Goal: Task Accomplishment & Management: Manage account settings

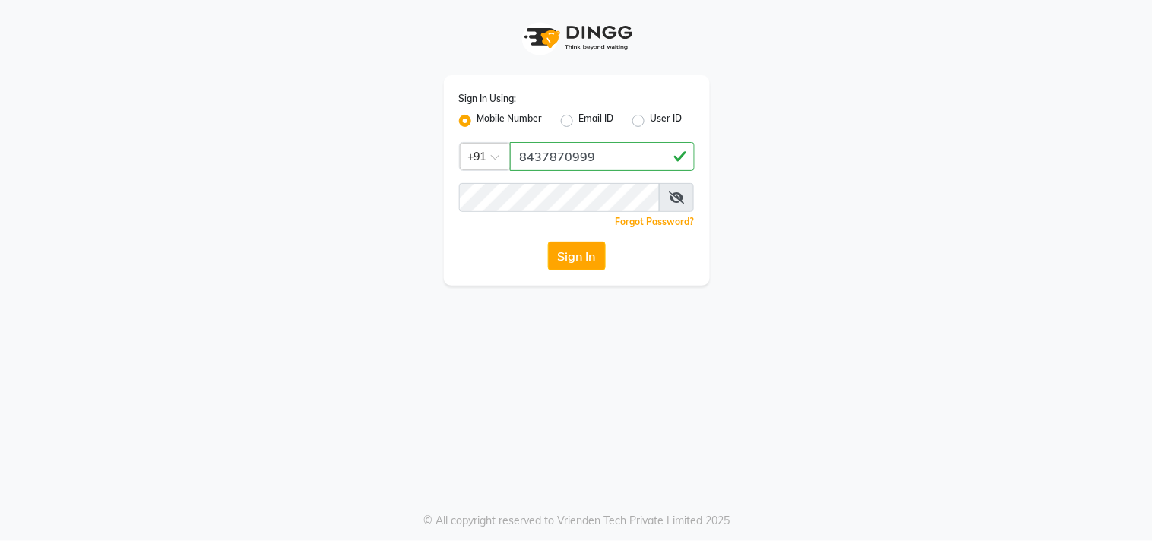
type input "8437870999"
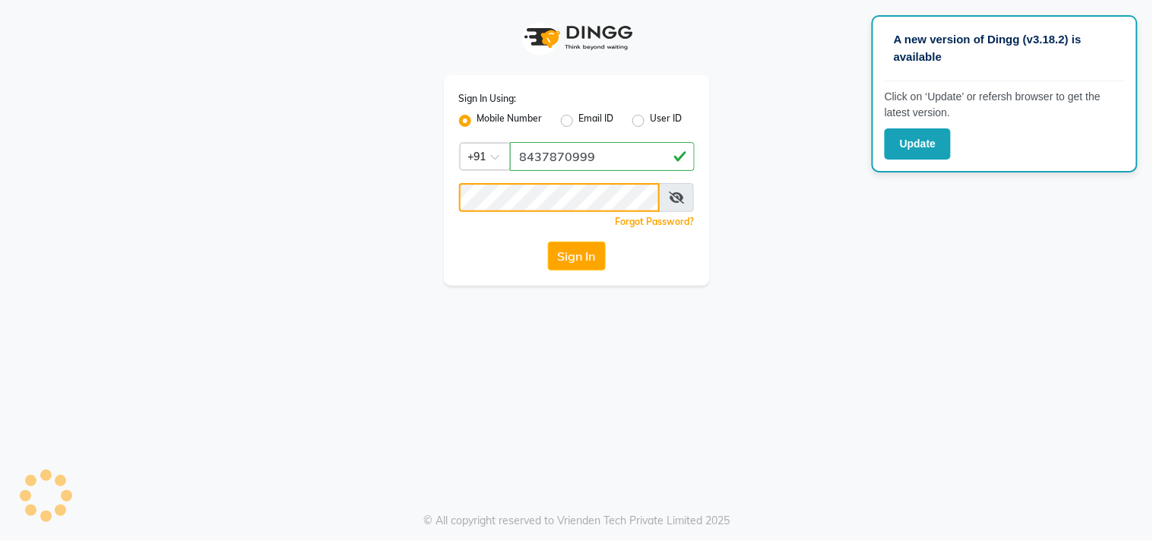
click at [548, 242] on button "Sign In" at bounding box center [577, 256] width 58 height 29
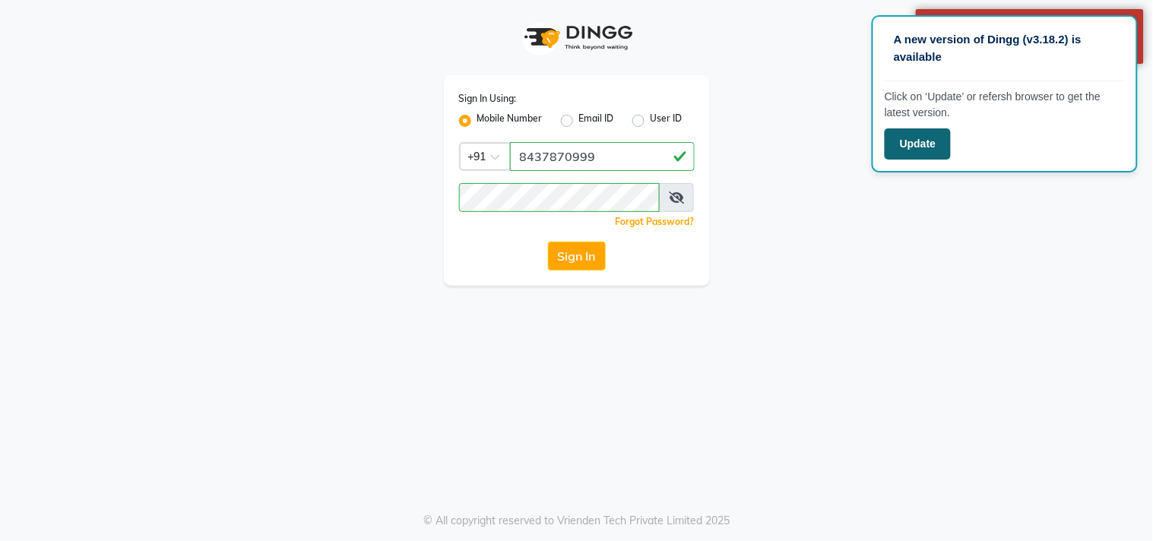
click at [931, 150] on button "Update" at bounding box center [918, 143] width 66 height 31
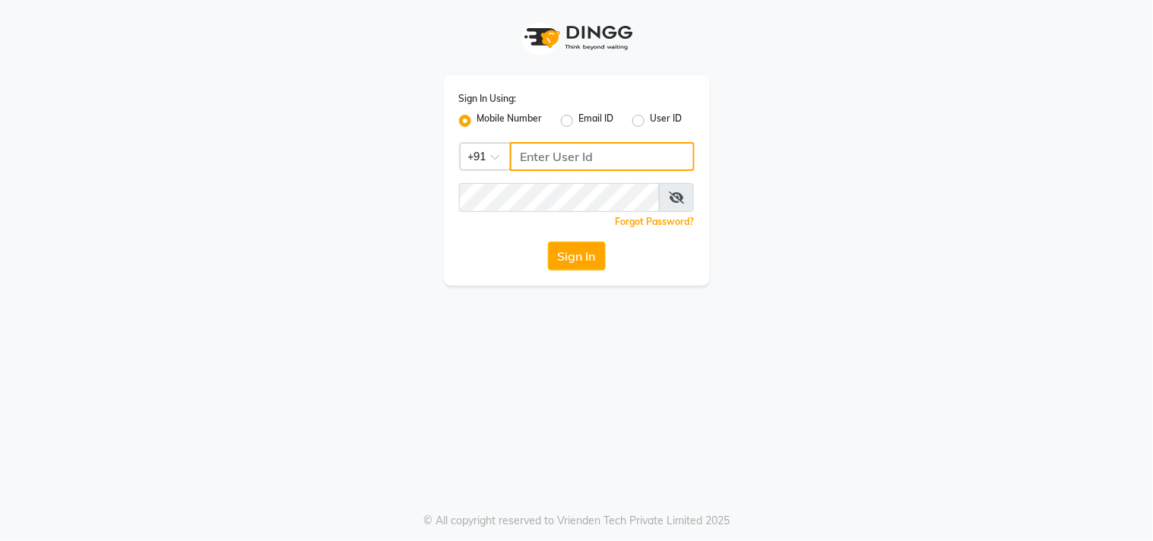
click at [635, 164] on input "Username" at bounding box center [602, 156] width 185 height 29
type input "8437870999"
click at [679, 195] on icon at bounding box center [676, 198] width 15 height 12
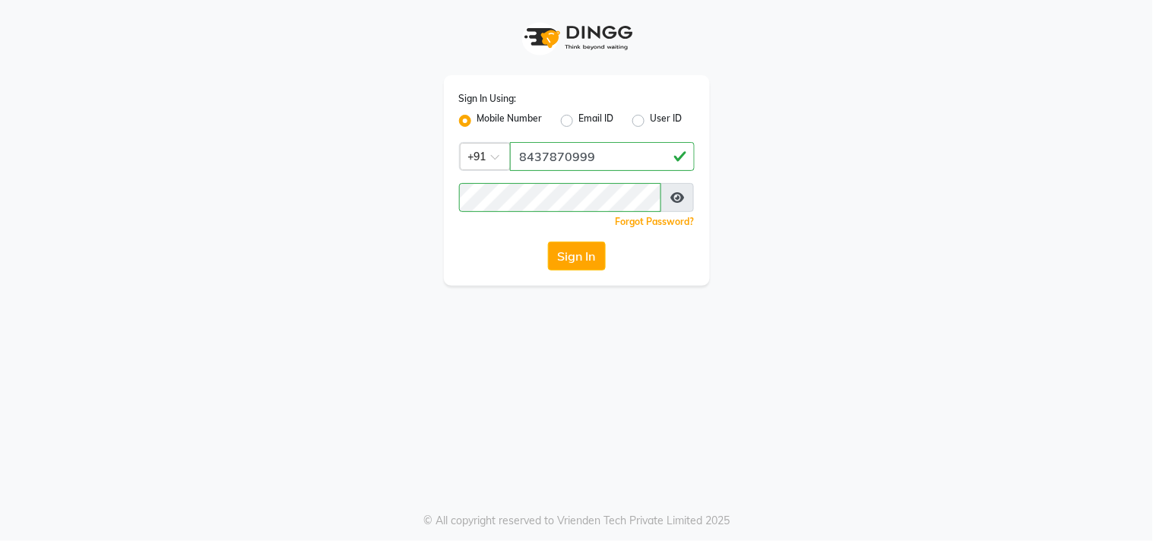
click at [732, 405] on div "Sign In Using: Mobile Number Email ID User ID Country Code × +91 8437870999 Rem…" at bounding box center [576, 270] width 1153 height 541
click at [588, 261] on button "Sign In" at bounding box center [577, 256] width 58 height 29
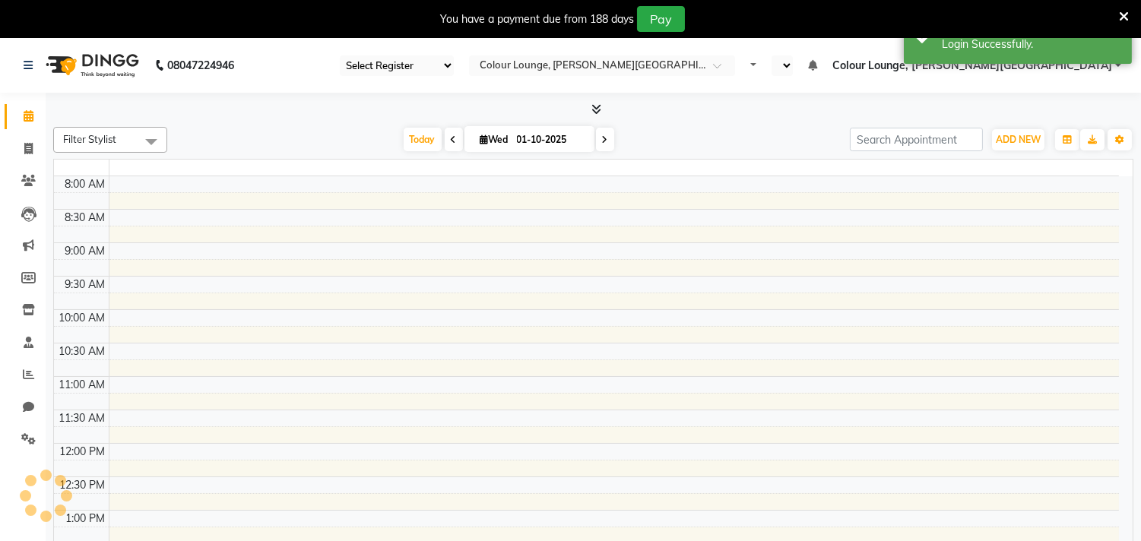
click at [1127, 15] on icon at bounding box center [1124, 17] width 10 height 14
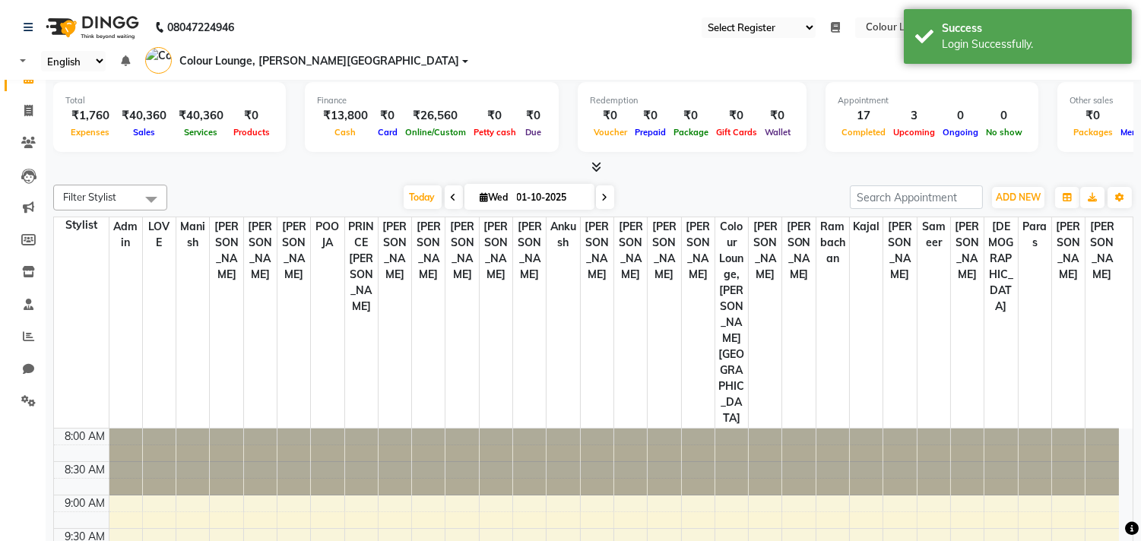
select select "67"
select select "en"
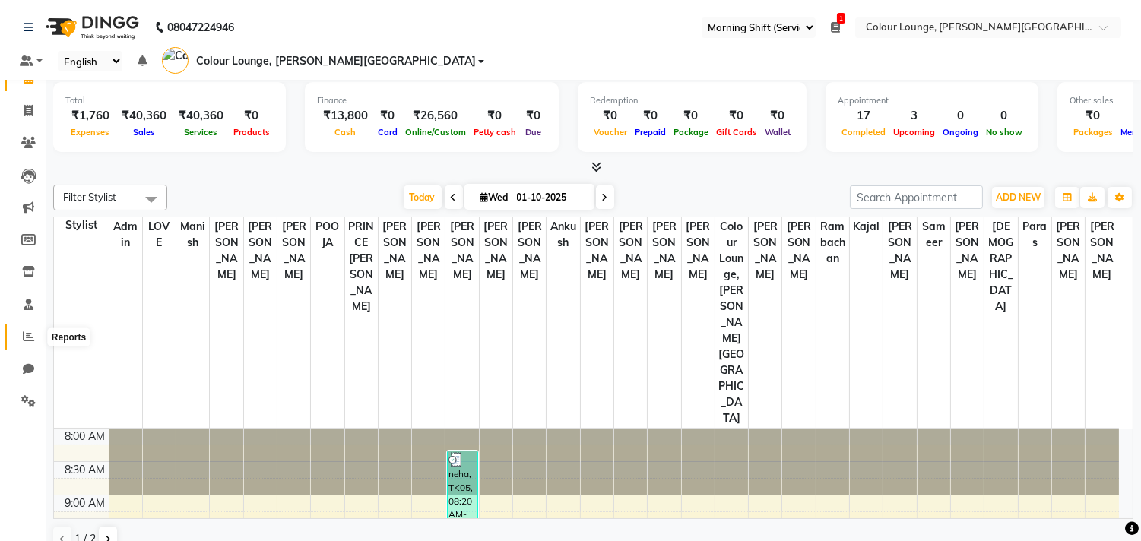
click at [23, 337] on icon at bounding box center [28, 336] width 11 height 11
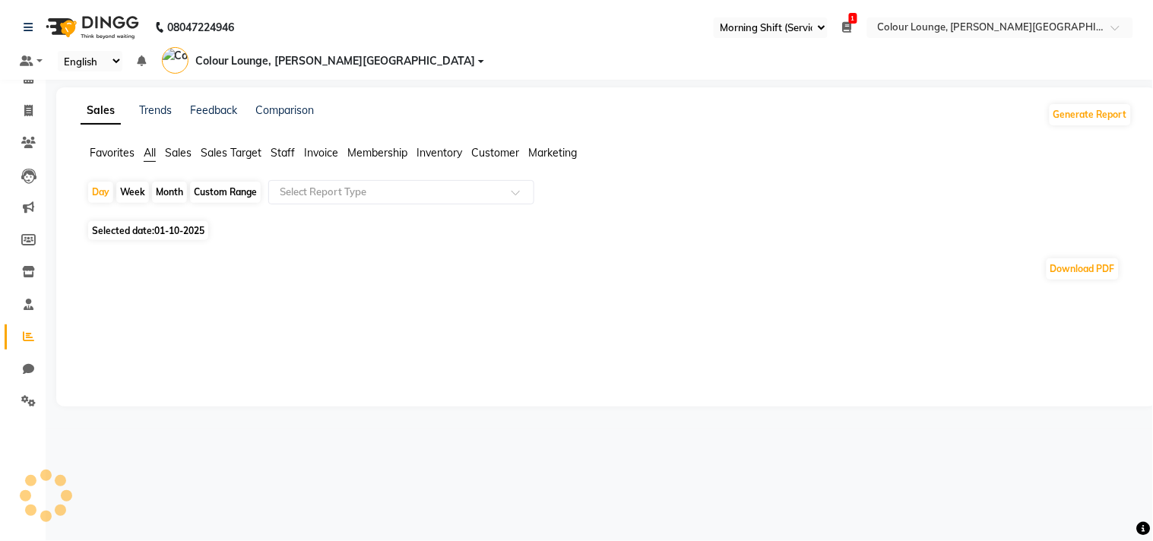
click at [186, 146] on span "Sales" at bounding box center [178, 153] width 27 height 14
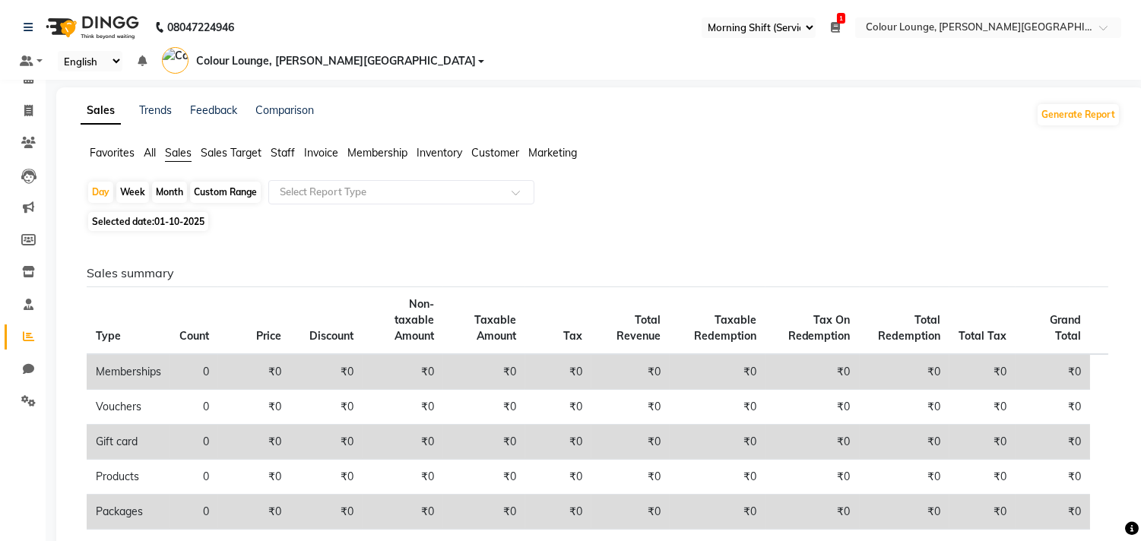
click at [168, 182] on div "Month" at bounding box center [169, 192] width 35 height 21
select select "10"
select select "2025"
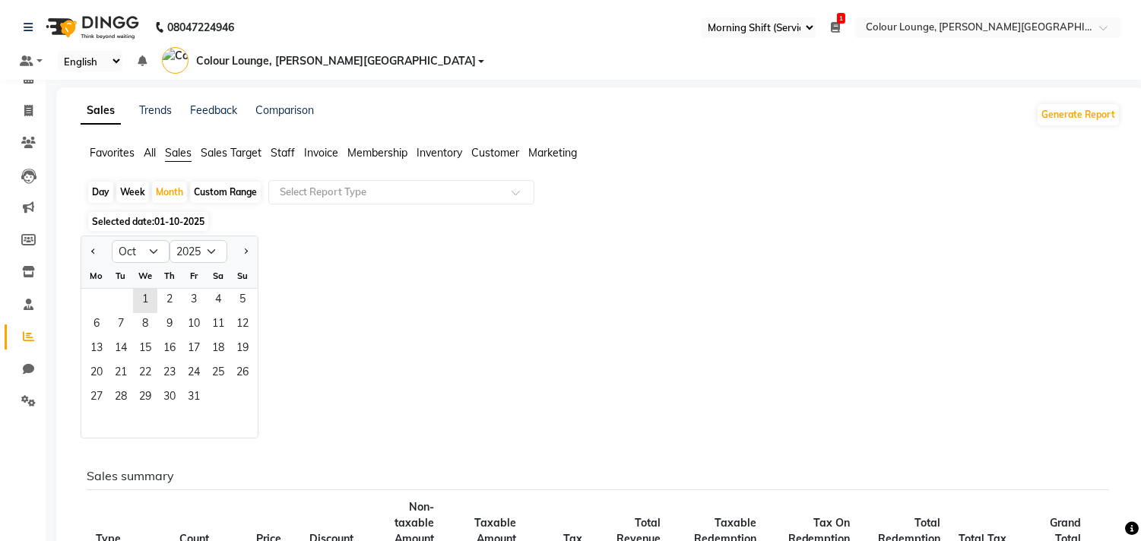
click at [81, 236] on ngb-datepicker "Jan Feb Mar Apr May Jun Jul Aug Sep Oct Nov Dec 2015 2016 2017 2018 2019 2020 2…" at bounding box center [170, 337] width 178 height 203
click at [91, 248] on span "Previous month" at bounding box center [93, 250] width 5 height 5
select select "9"
click at [128, 313] on span "9" at bounding box center [121, 325] width 24 height 24
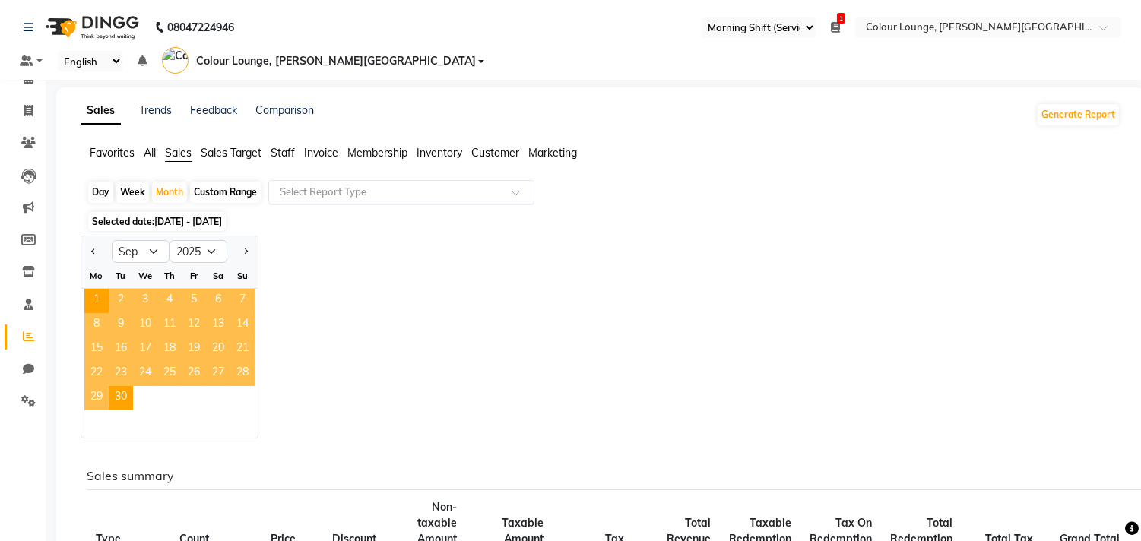
click at [323, 185] on input "text" at bounding box center [386, 192] width 219 height 15
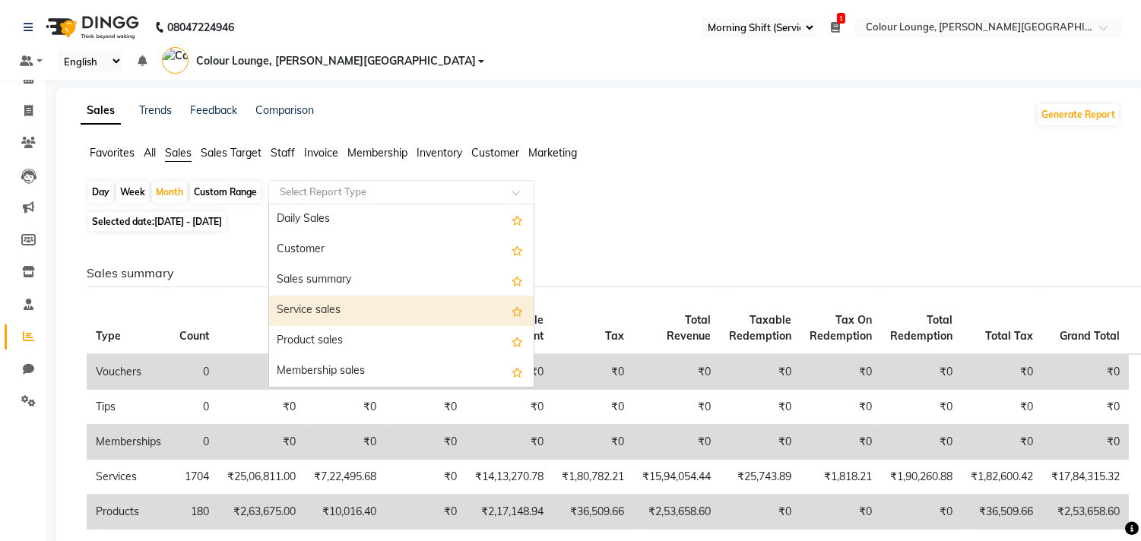
click at [315, 296] on div "Service sales" at bounding box center [401, 311] width 264 height 30
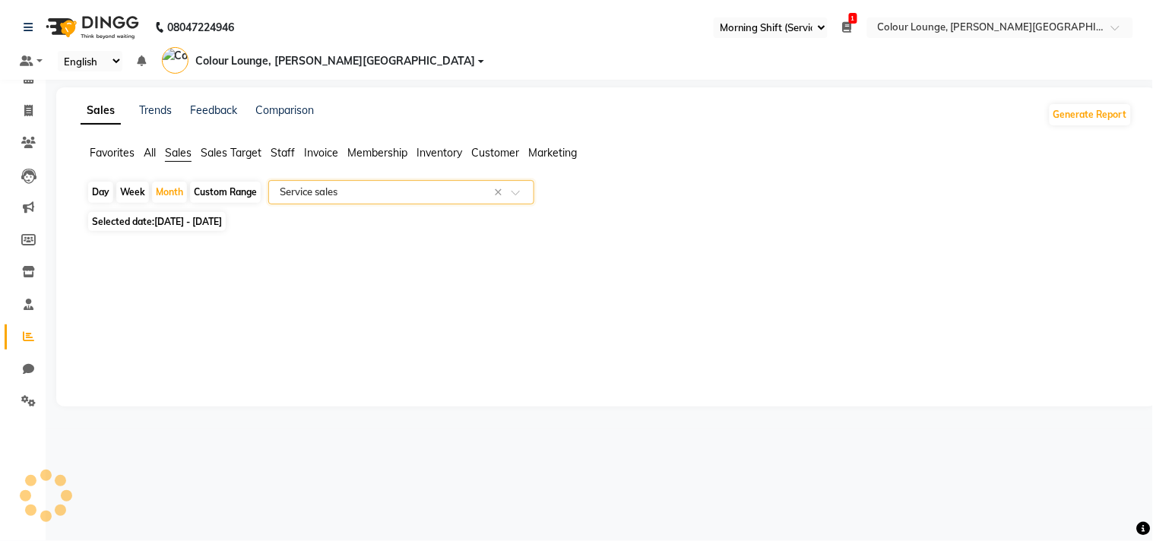
select select "full_report"
select select "csv"
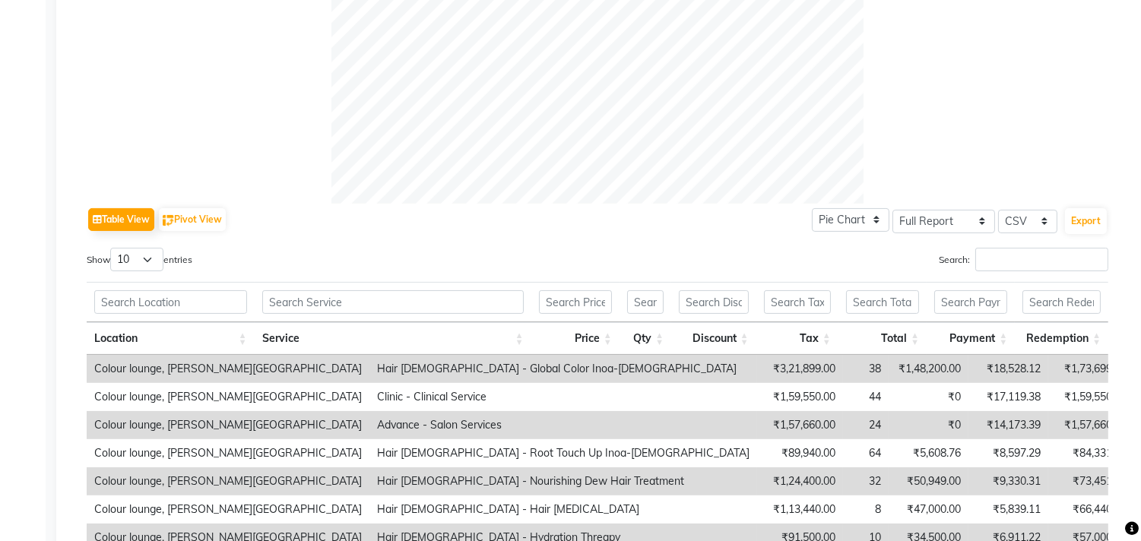
scroll to position [675, 0]
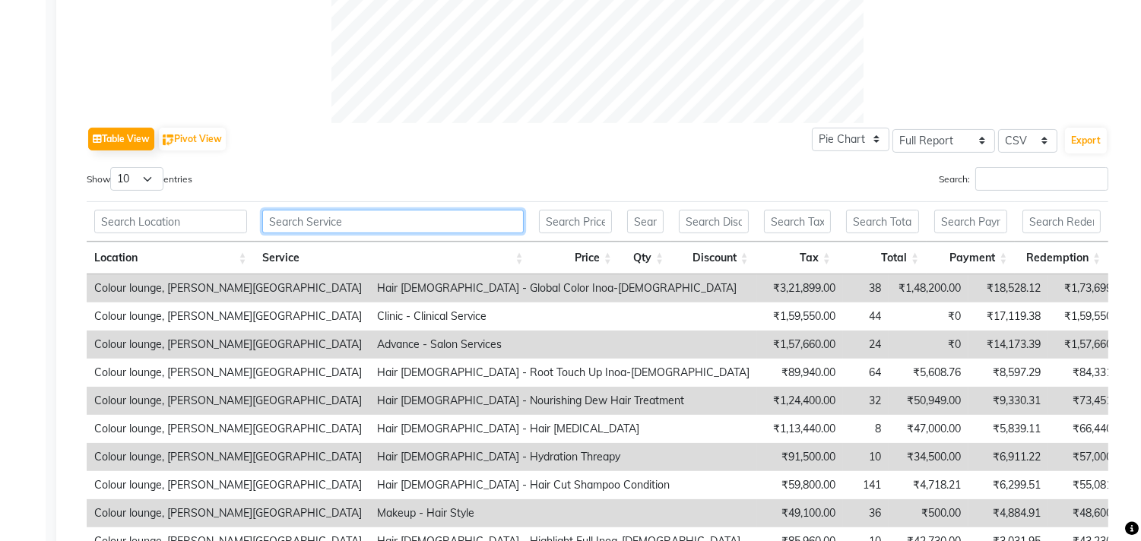
click at [358, 210] on input "text" at bounding box center [392, 222] width 261 height 24
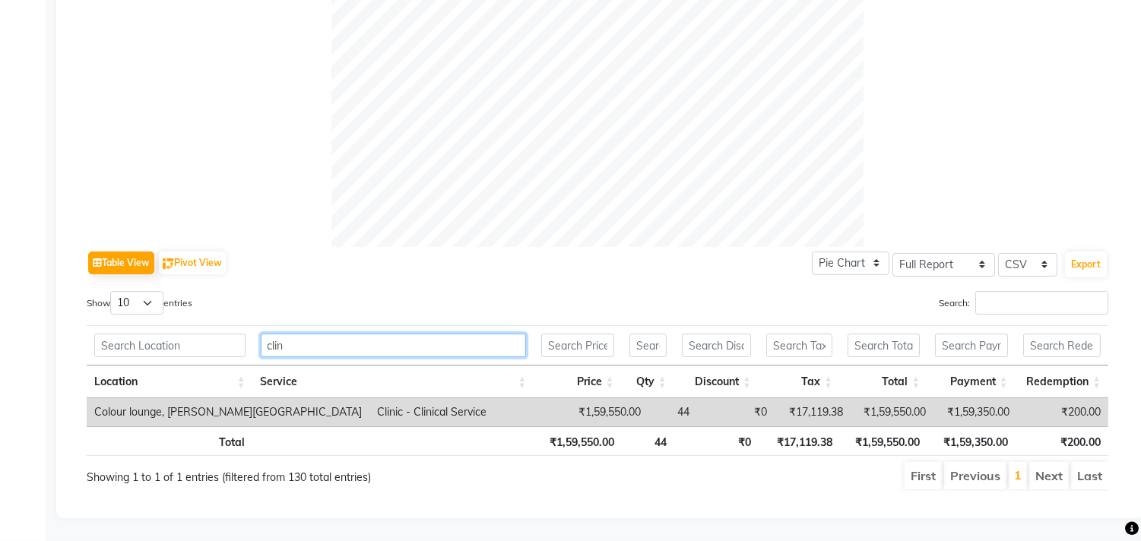
scroll to position [543, 0]
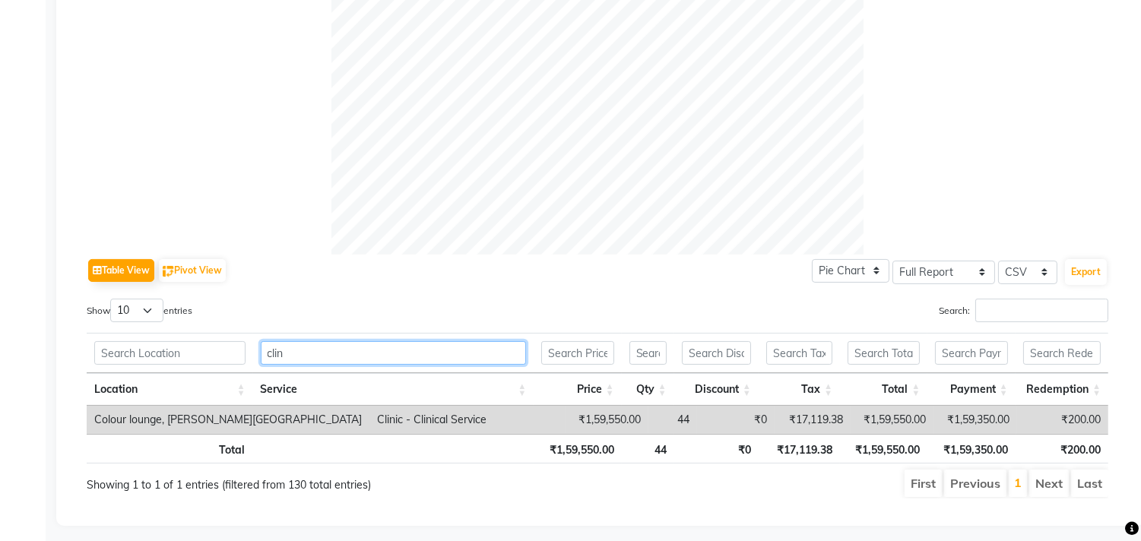
type input "clini"
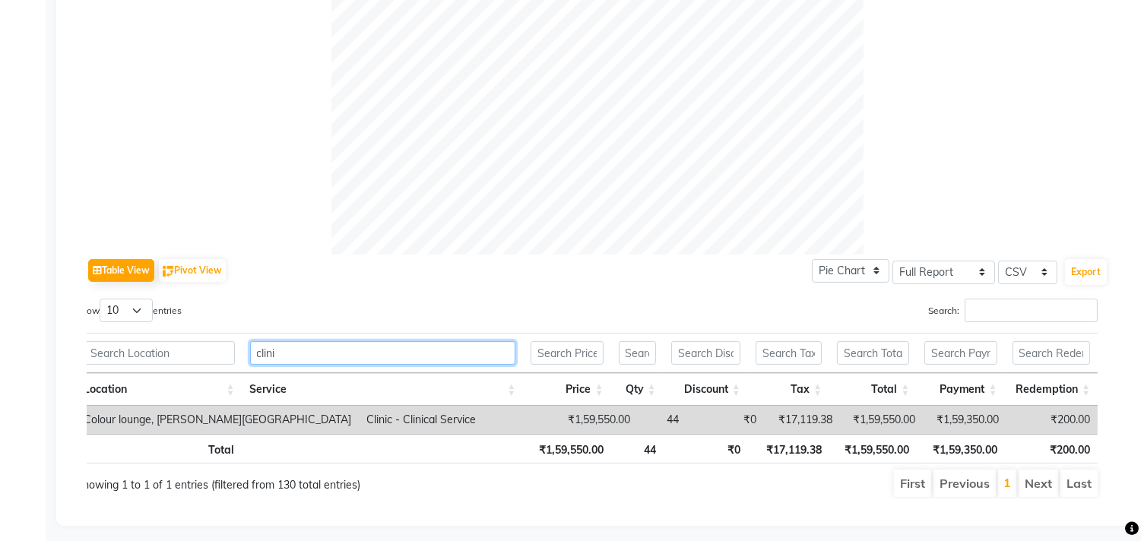
scroll to position [0, 0]
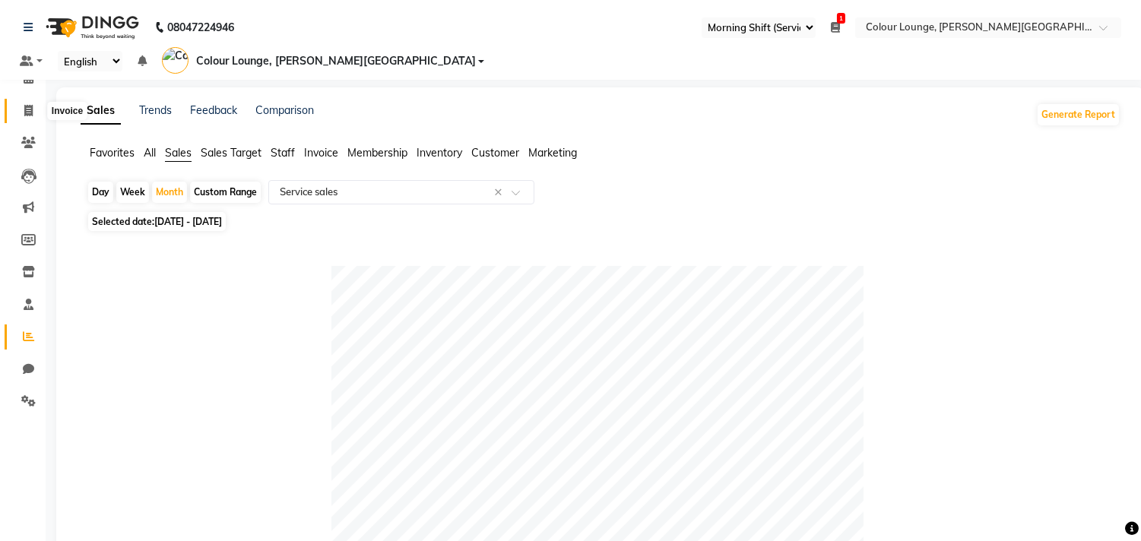
click at [20, 109] on span at bounding box center [28, 111] width 27 height 17
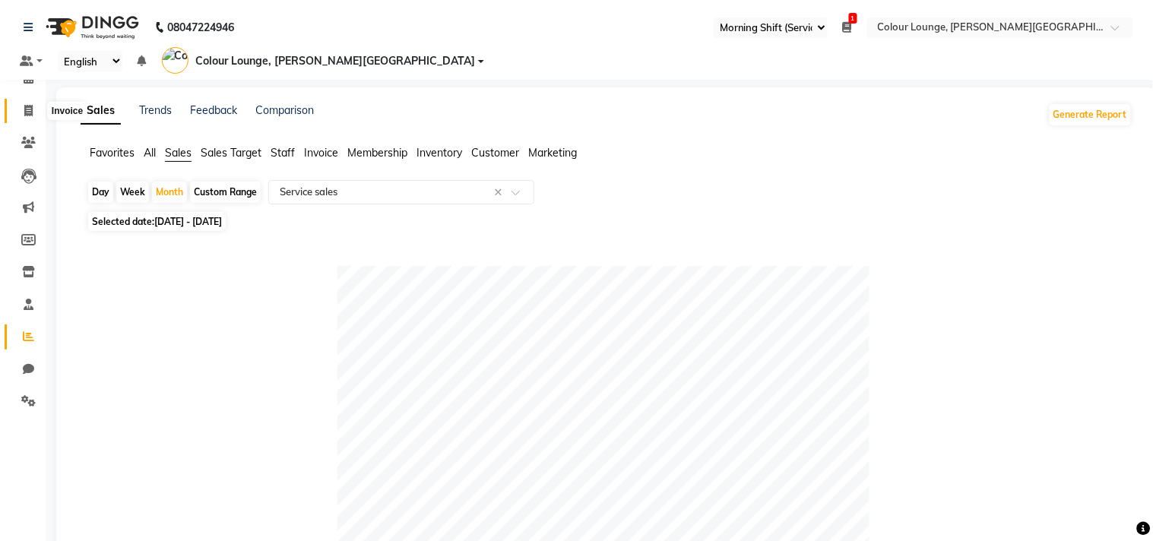
select select "service"
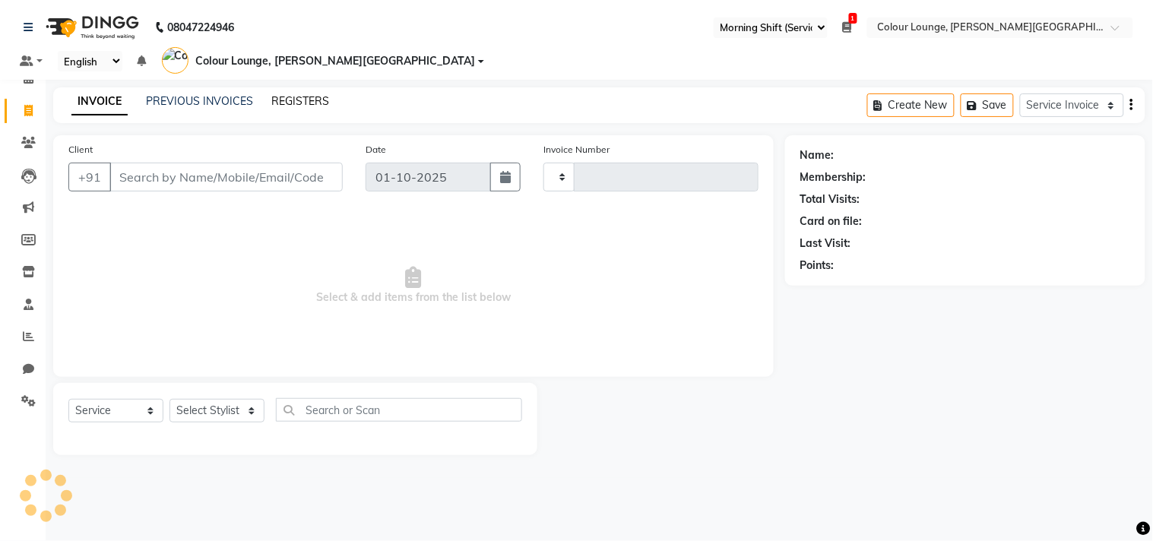
type input "6033"
select select "8011"
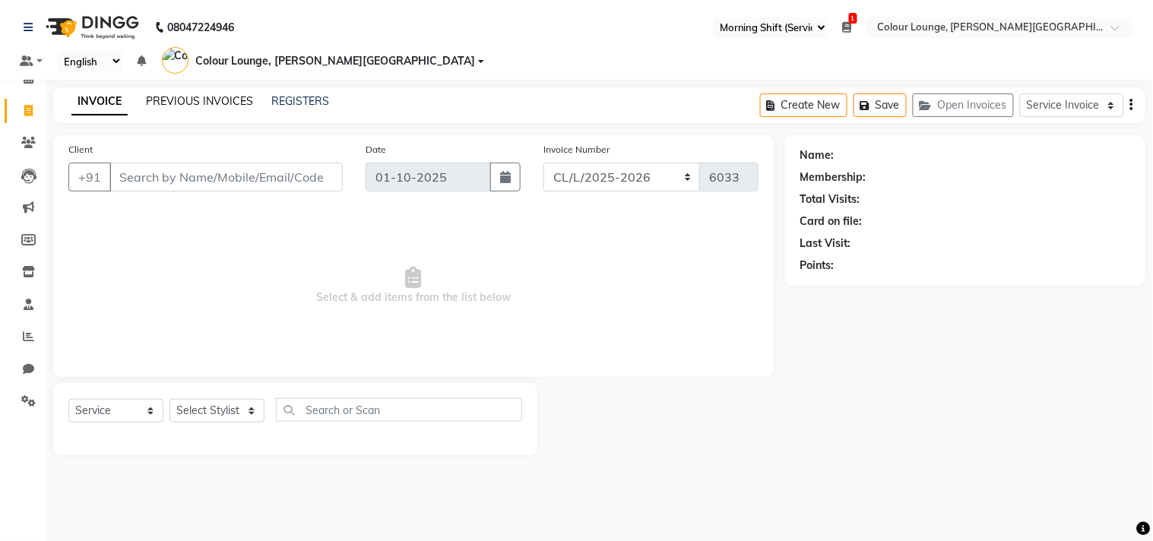
click at [184, 94] on link "PREVIOUS INVOICES" at bounding box center [199, 101] width 107 height 14
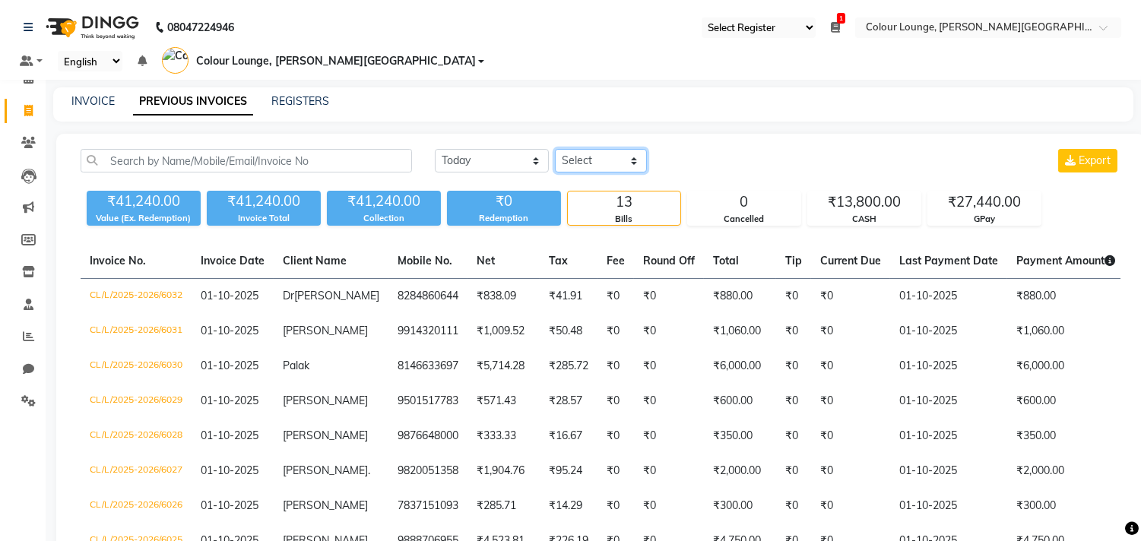
click at [595, 149] on select "Select Service Invoice Product Invoice" at bounding box center [601, 161] width 92 height 24
select select "service"
click at [555, 149] on select "Select Service Invoice Product Invoice" at bounding box center [601, 161] width 92 height 24
click at [462, 149] on select "Today Yesterday Custom Range" at bounding box center [492, 161] width 114 height 24
select select "range"
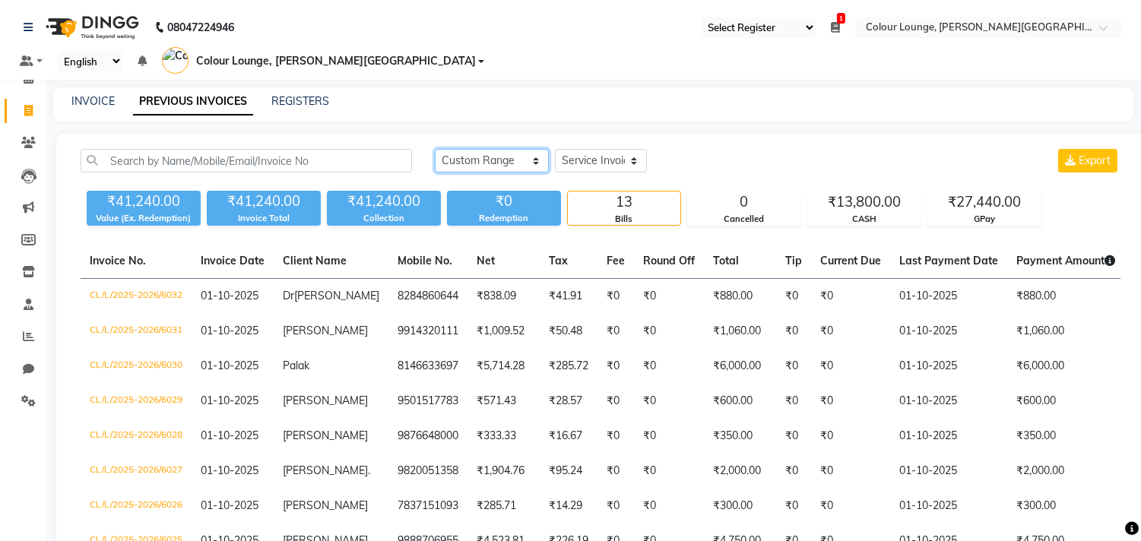
click at [435, 149] on select "Today Yesterday Custom Range" at bounding box center [492, 161] width 114 height 24
click at [619, 150] on input "01-10-2025" at bounding box center [610, 160] width 108 height 21
select select "10"
select select "2025"
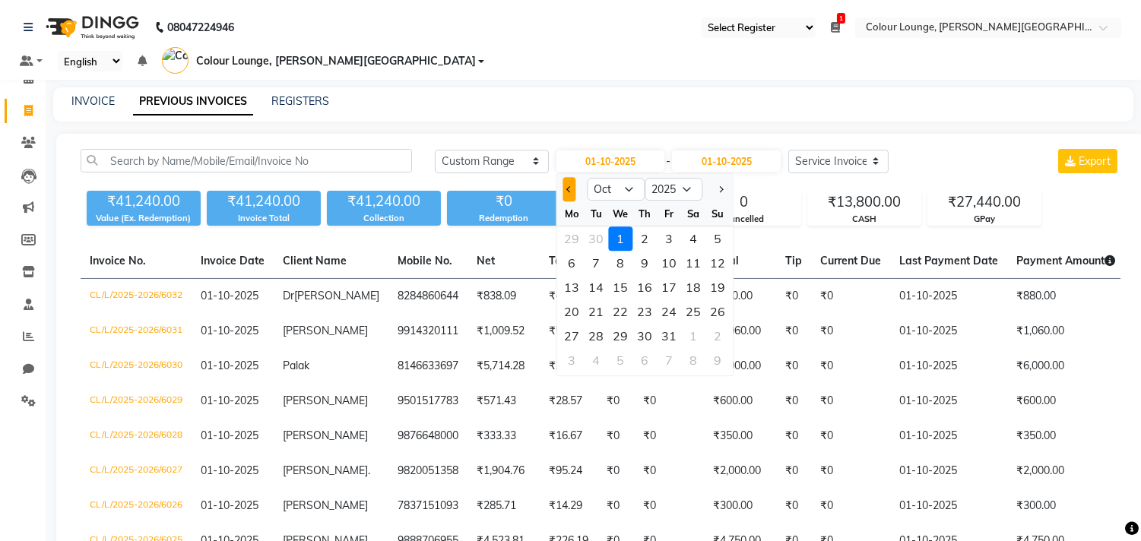
click at [568, 177] on button "Previous month" at bounding box center [568, 189] width 13 height 24
select select "9"
click at [718, 299] on div "28" at bounding box center [717, 311] width 24 height 24
type input "28-09-2025"
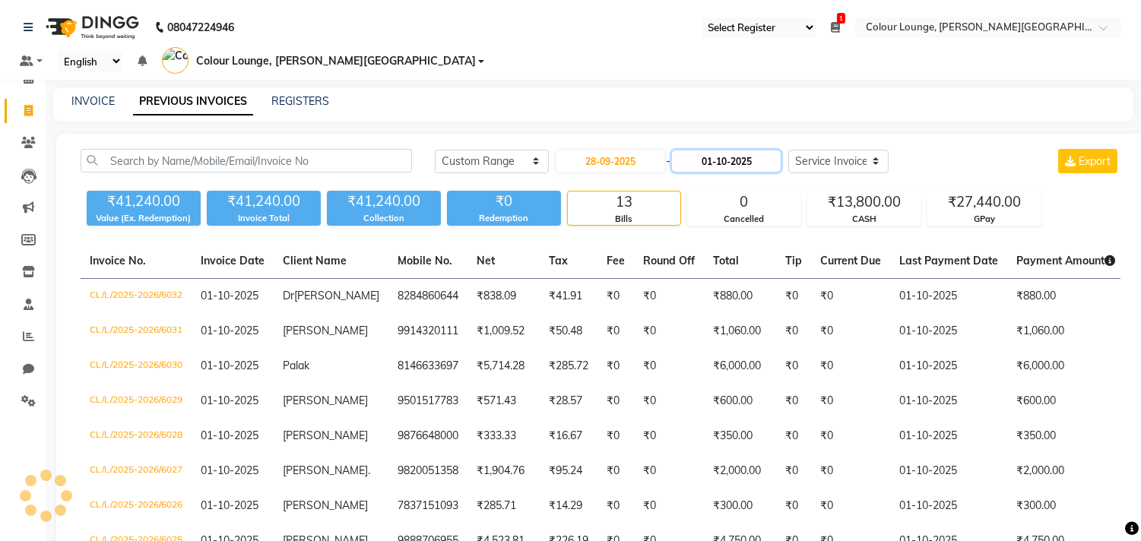
click at [726, 150] on input "01-10-2025" at bounding box center [726, 160] width 108 height 21
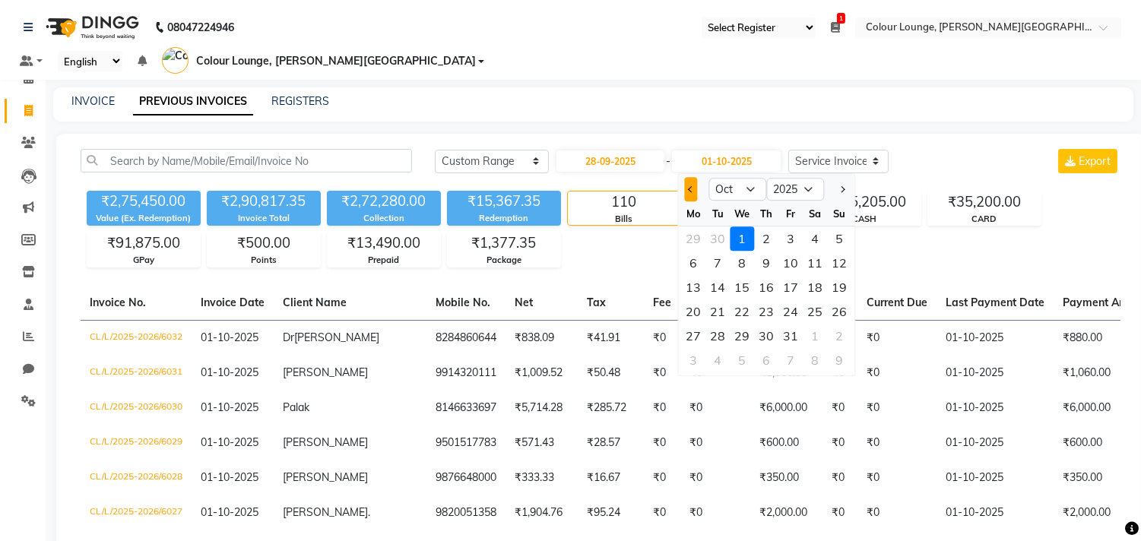
click at [693, 186] on span "Previous month" at bounding box center [691, 189] width 6 height 6
select select "9"
click at [837, 299] on div "28" at bounding box center [839, 311] width 24 height 24
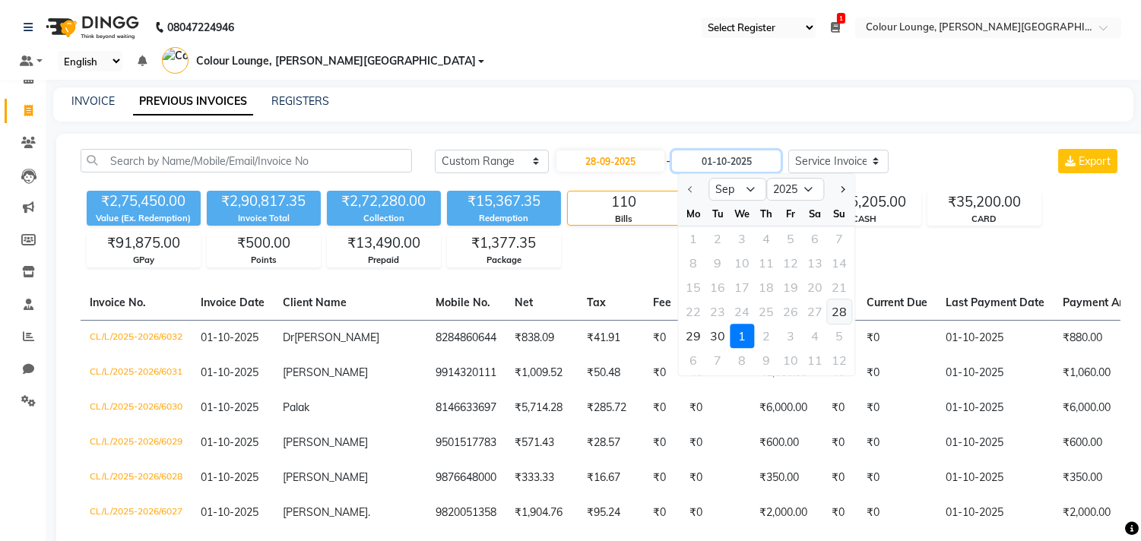
type input "28-09-2025"
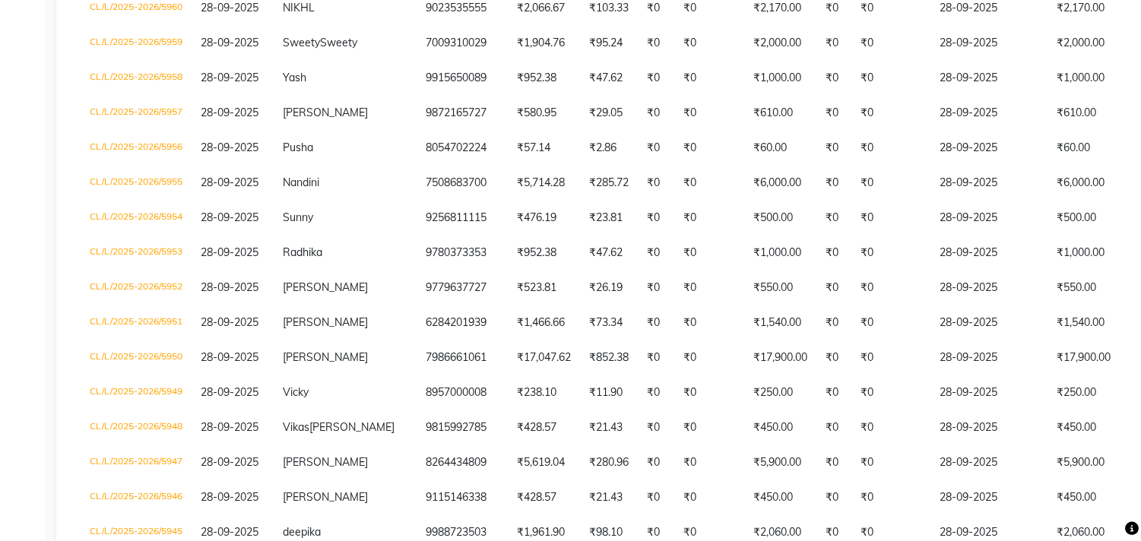
scroll to position [590, 0]
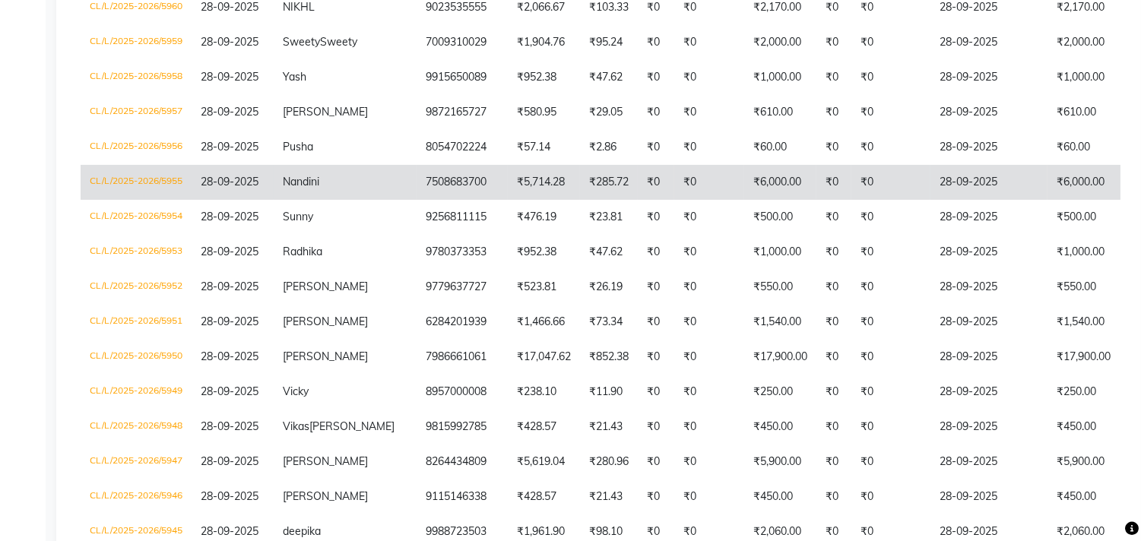
click at [580, 171] on td "₹285.72" at bounding box center [609, 182] width 58 height 35
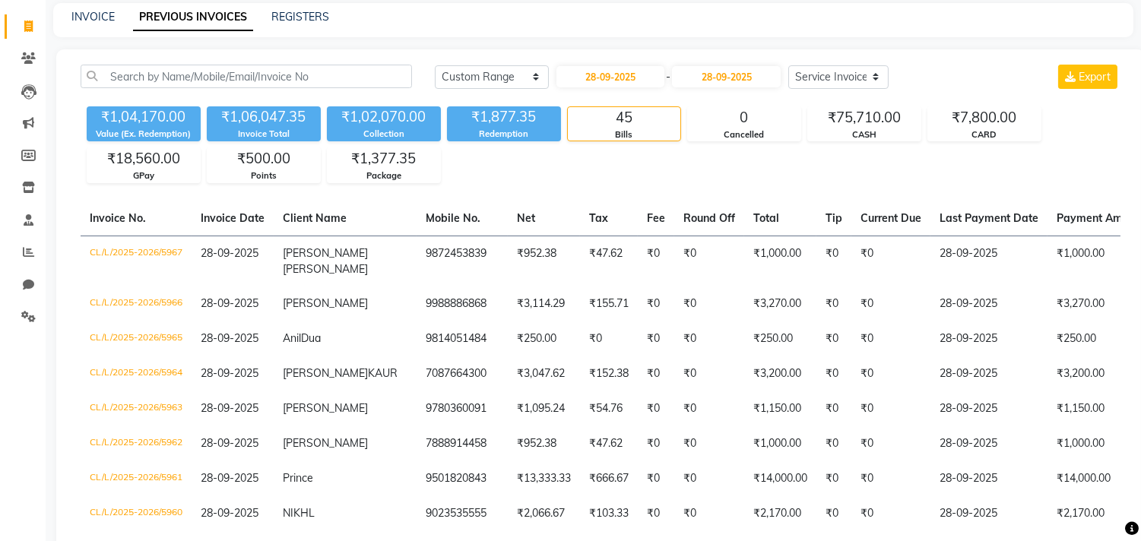
scroll to position [0, 0]
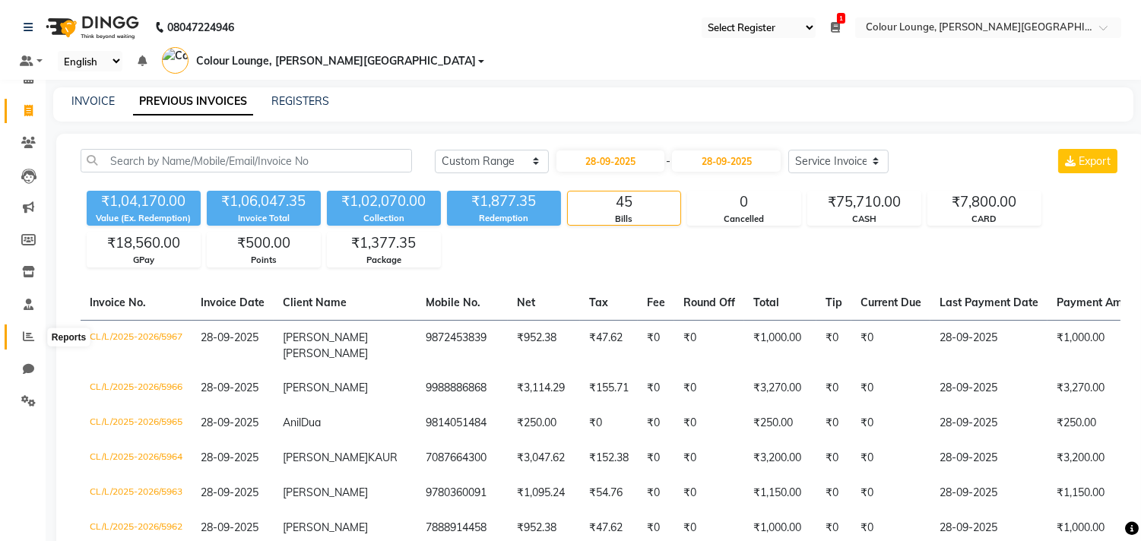
click at [27, 330] on span at bounding box center [28, 336] width 27 height 17
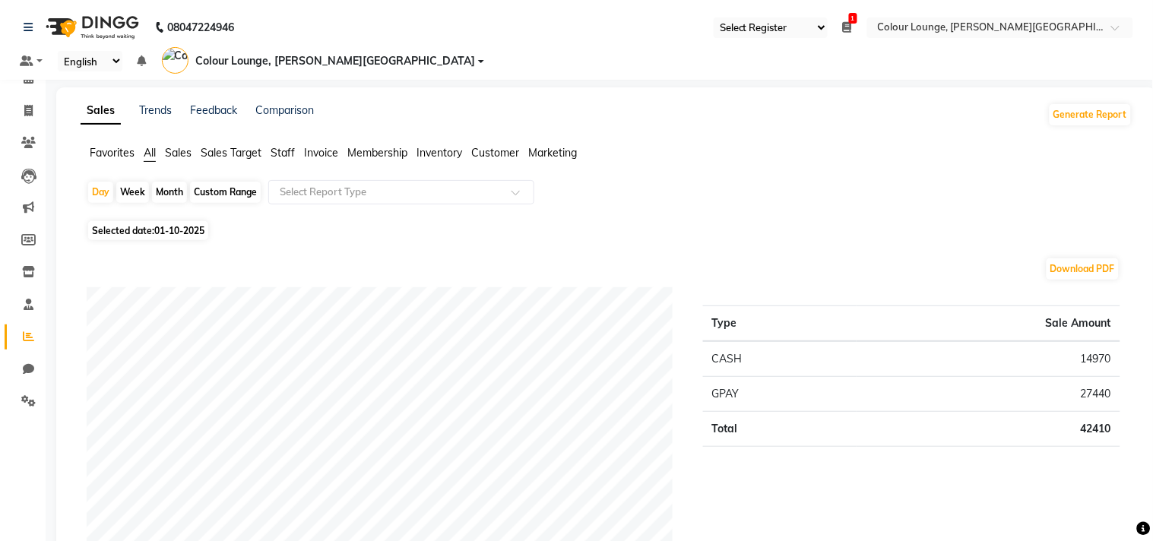
click at [184, 146] on span "Sales" at bounding box center [178, 153] width 27 height 14
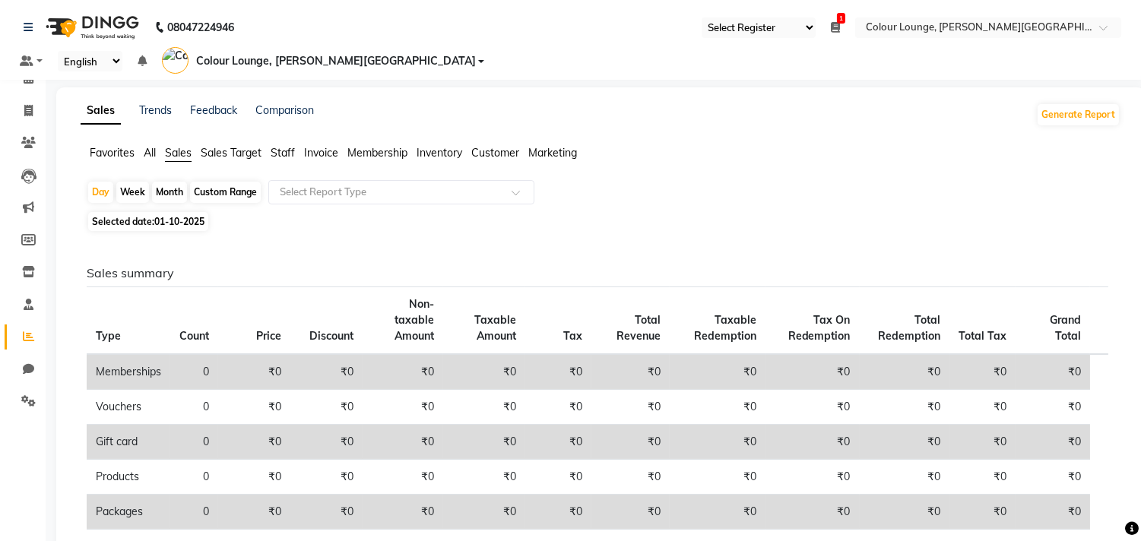
click at [162, 182] on div "Month" at bounding box center [169, 192] width 35 height 21
select select "10"
select select "2025"
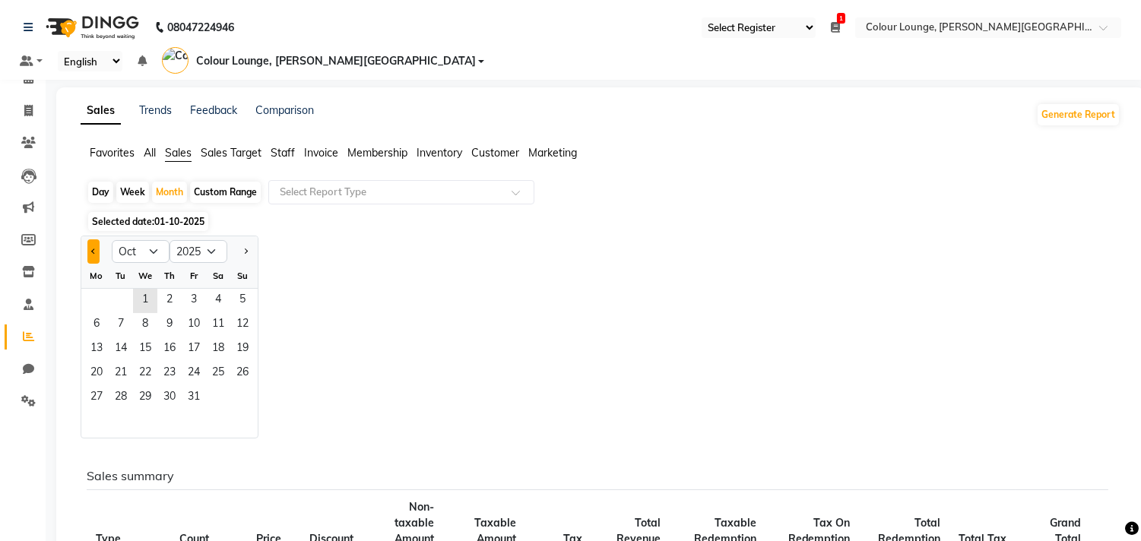
click at [90, 239] on button "Previous month" at bounding box center [93, 251] width 12 height 24
select select "9"
click at [169, 313] on span "11" at bounding box center [169, 325] width 24 height 24
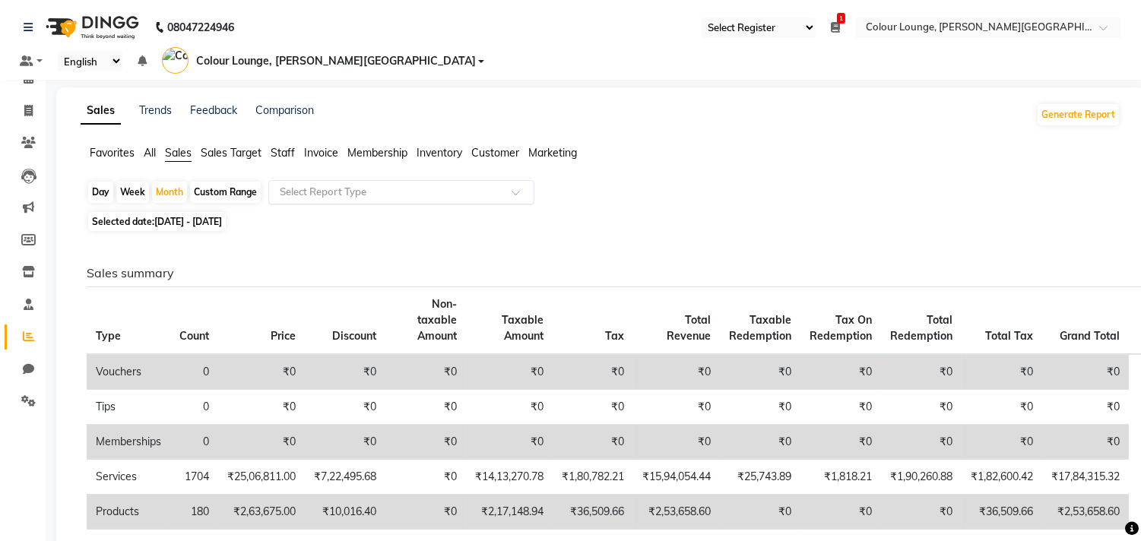
click at [351, 180] on div "Select Report Type" at bounding box center [401, 192] width 266 height 24
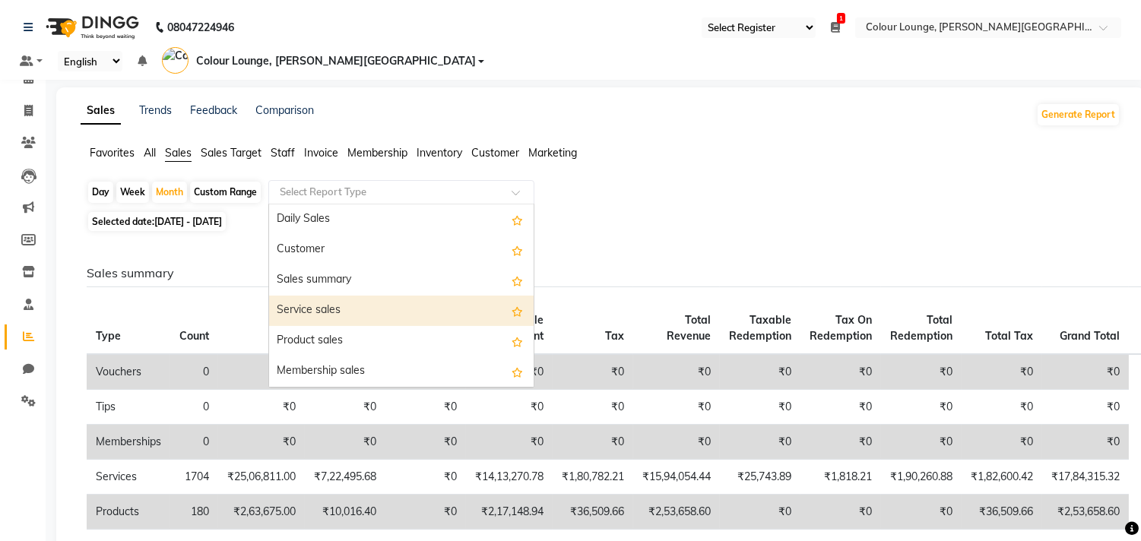
click at [336, 296] on div "Service sales" at bounding box center [401, 311] width 264 height 30
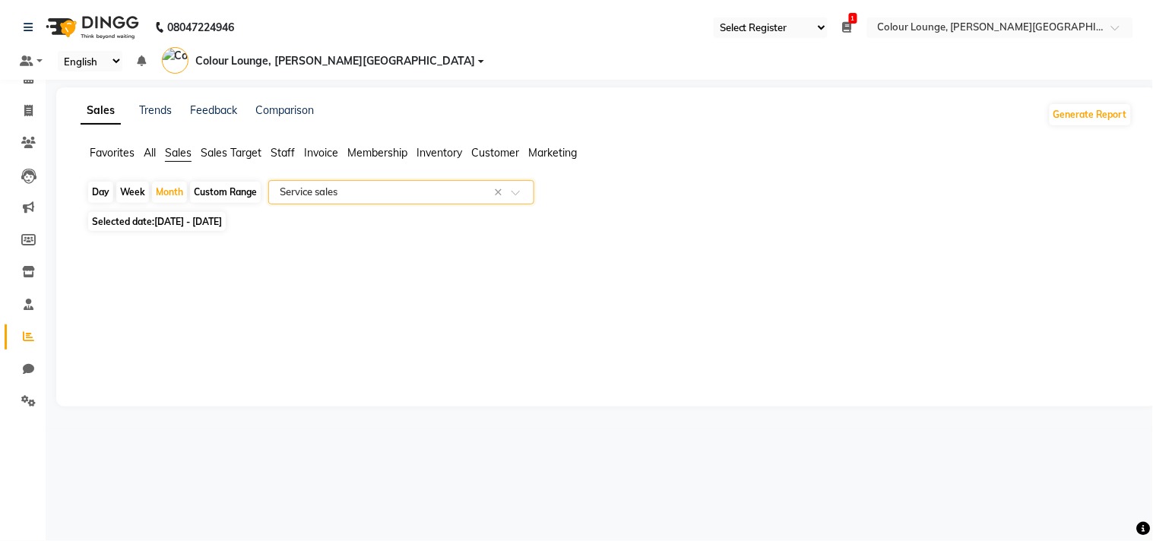
select select "full_report"
select select "csv"
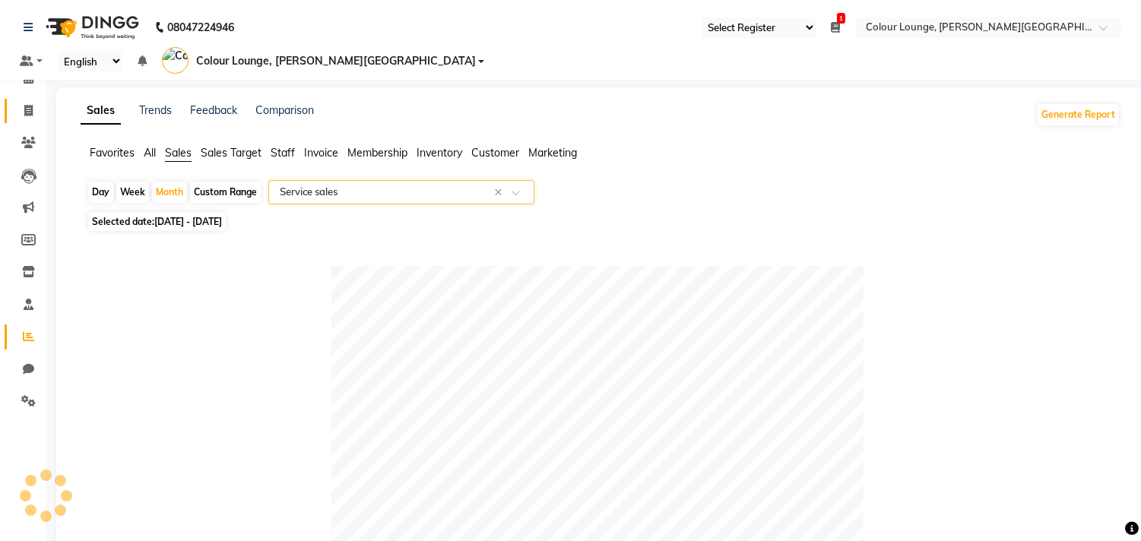
click at [33, 103] on span at bounding box center [28, 111] width 27 height 17
select select "service"
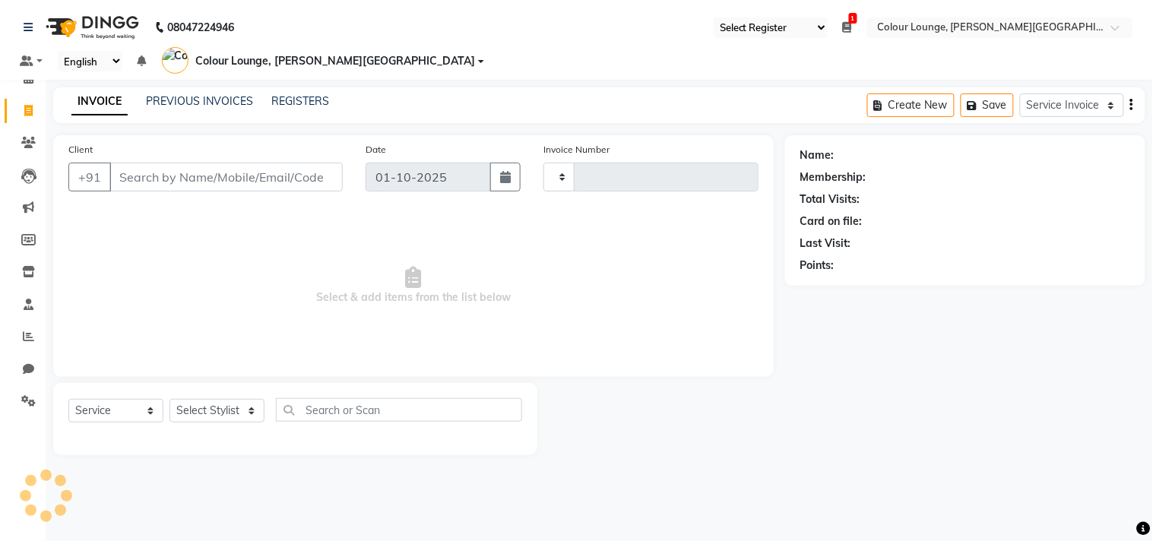
click at [157, 163] on input "Client" at bounding box center [225, 177] width 233 height 29
type input "6035"
select select "8011"
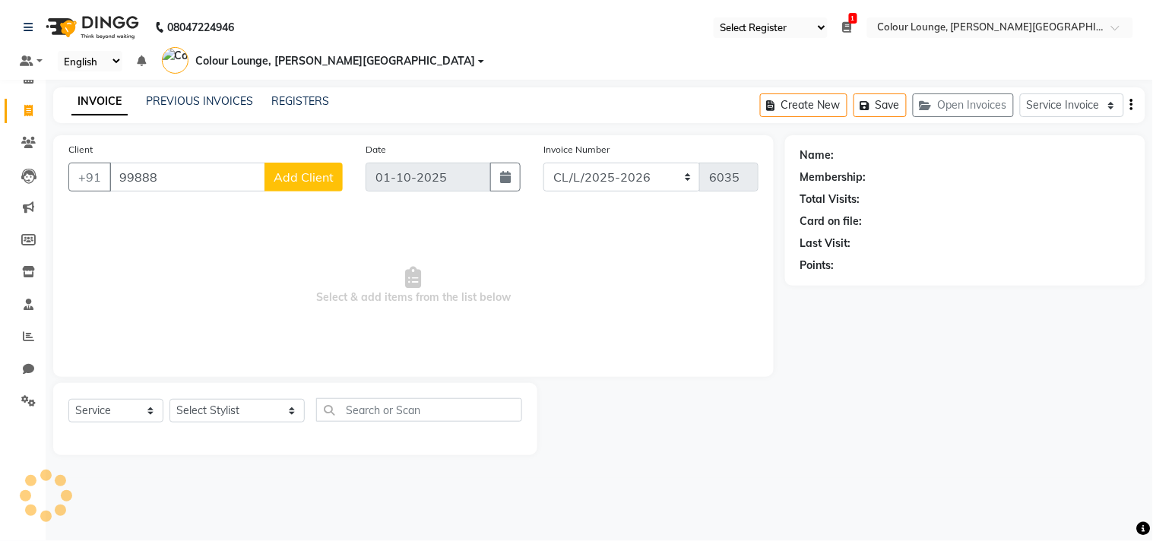
type input "99888"
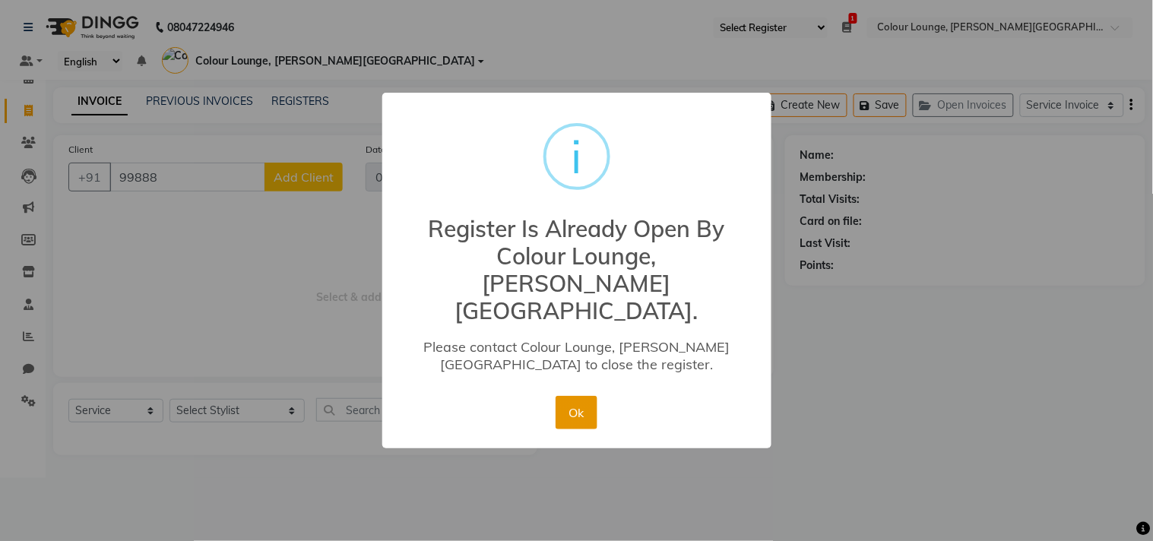
click at [566, 396] on button "Ok" at bounding box center [577, 412] width 42 height 33
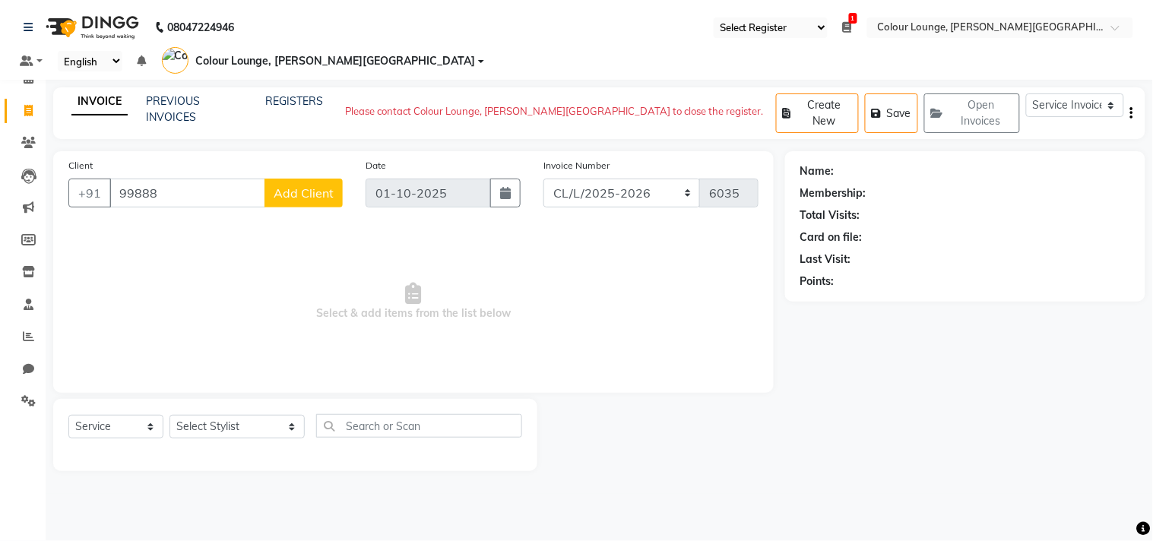
click at [173, 157] on div "Client +91 99888 Add Client" at bounding box center [205, 188] width 297 height 62
click at [170, 179] on input "99888" at bounding box center [187, 193] width 156 height 29
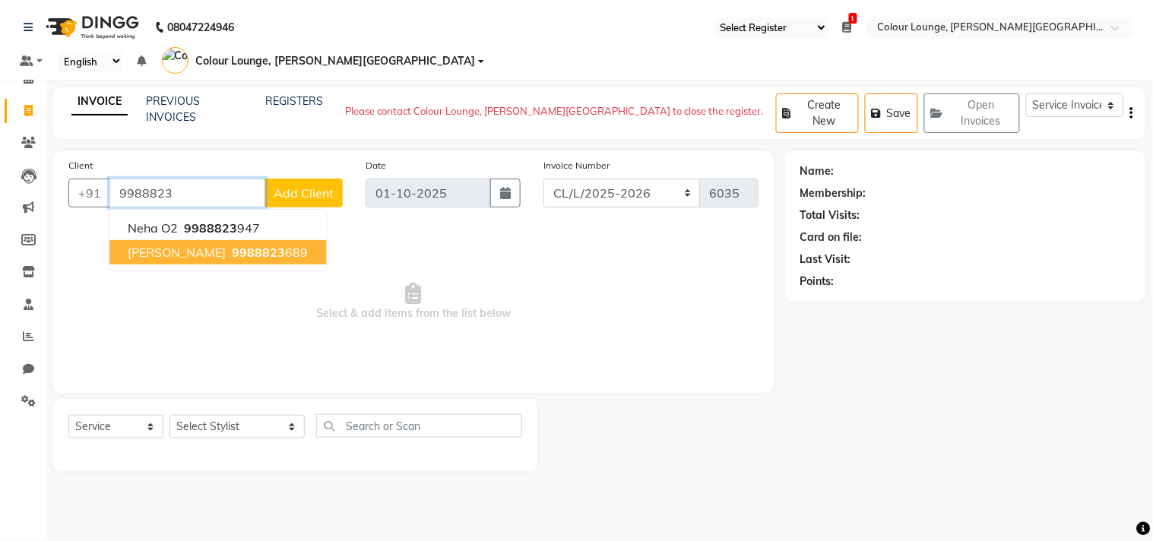
click at [173, 245] on span "Sunny Jagarwal" at bounding box center [177, 252] width 98 height 15
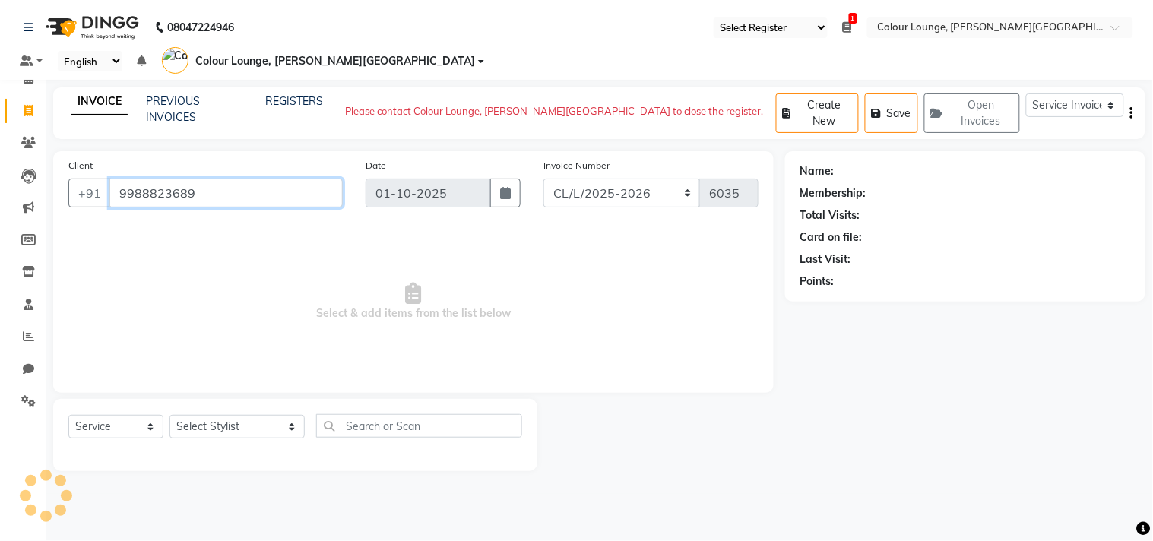
type input "9988823689"
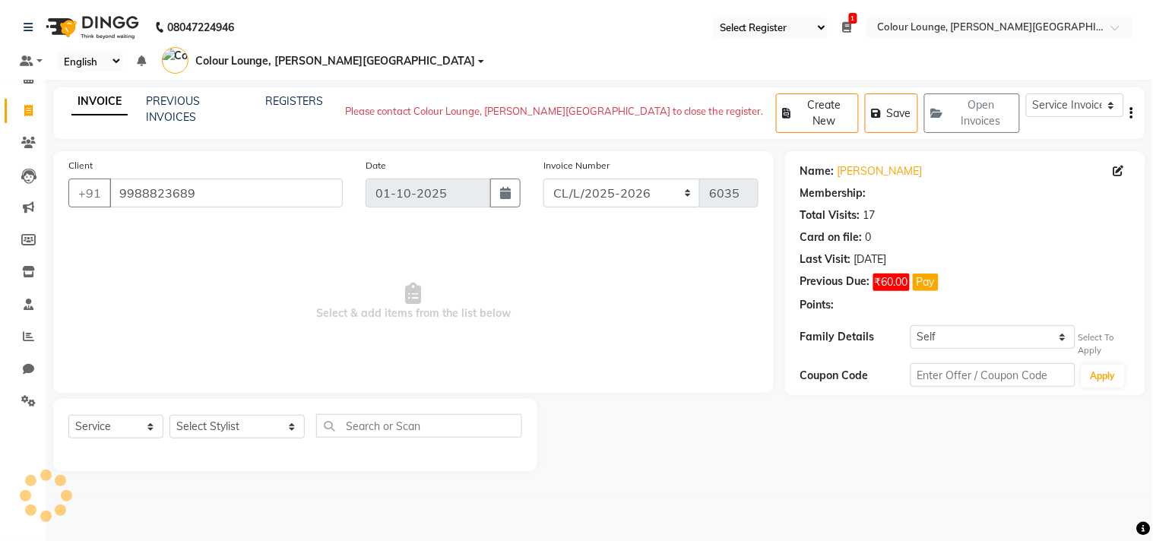
select select "1: Object"
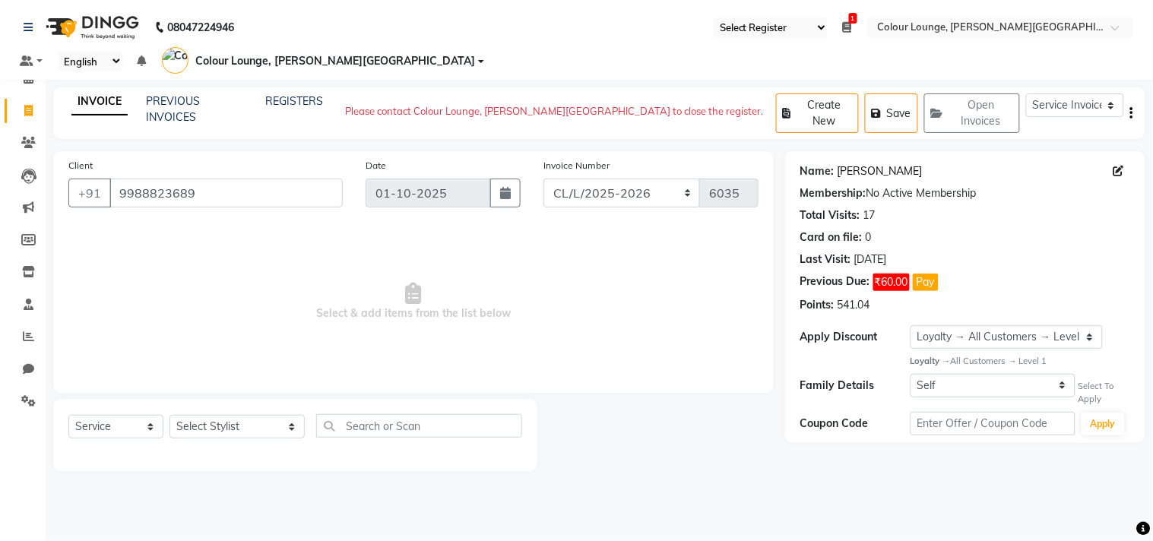
click at [861, 163] on link "Sunny Jagarwal" at bounding box center [879, 171] width 85 height 16
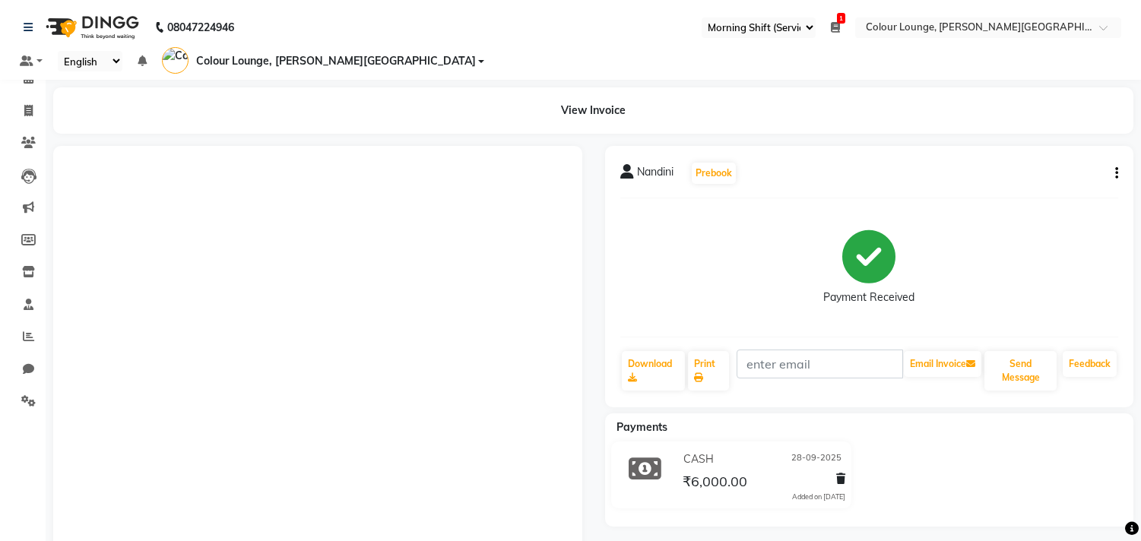
select select "67"
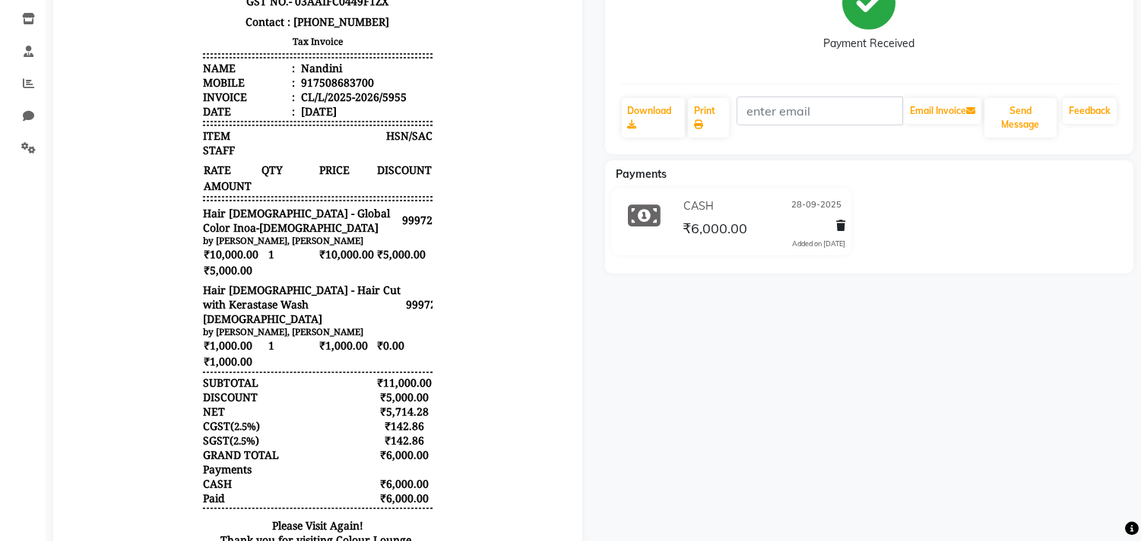
scroll to position [169, 0]
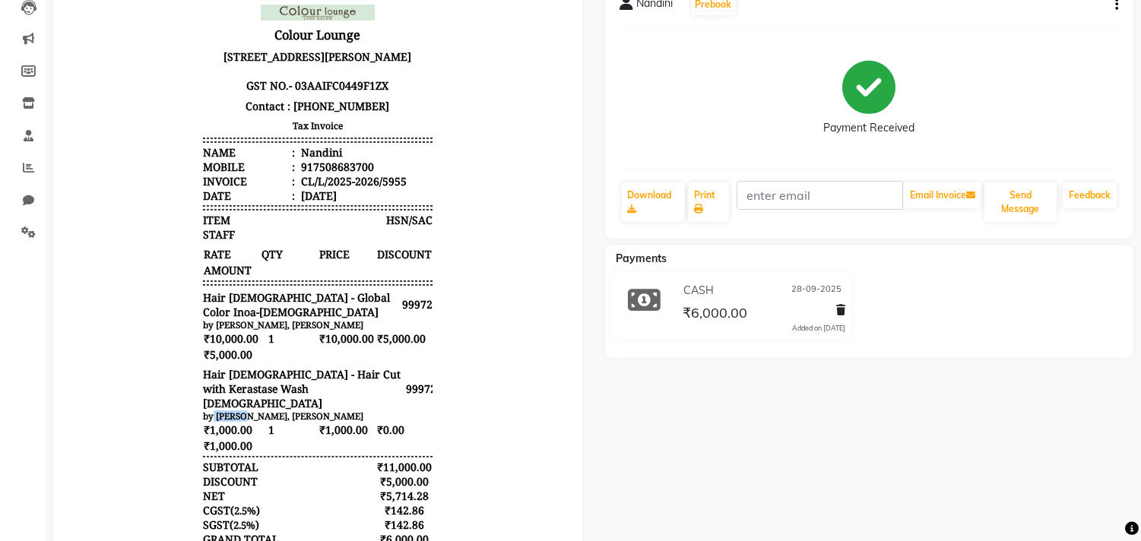
drag, startPoint x: 201, startPoint y: 415, endPoint x: 233, endPoint y: 417, distance: 32.0
click at [233, 417] on small "by [PERSON_NAME], [PERSON_NAME]" at bounding box center [283, 415] width 160 height 11
click at [280, 419] on div "by [PERSON_NAME], [PERSON_NAME]" at bounding box center [317, 415] width 229 height 11
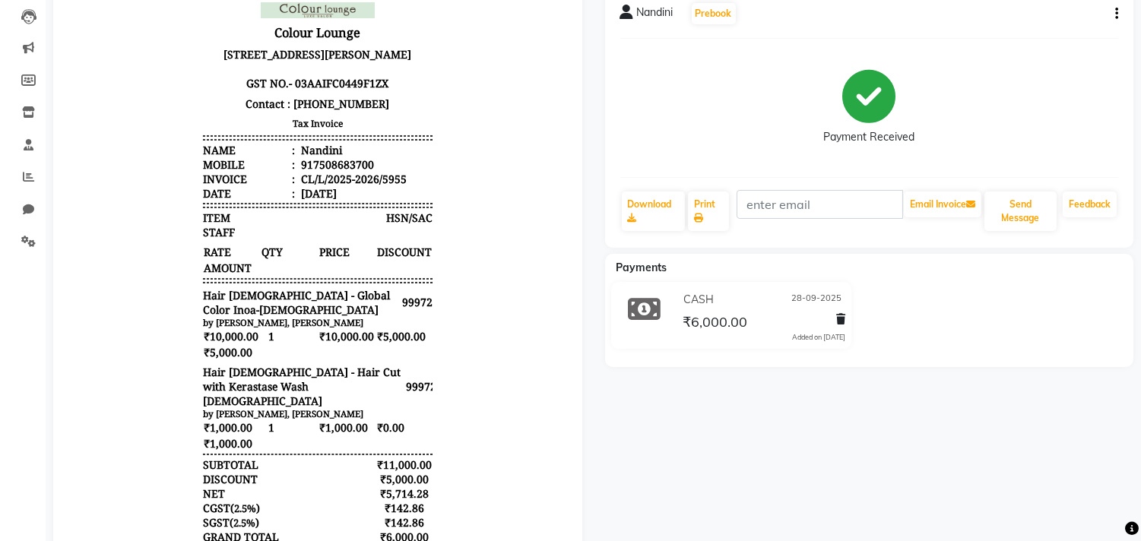
scroll to position [198, 0]
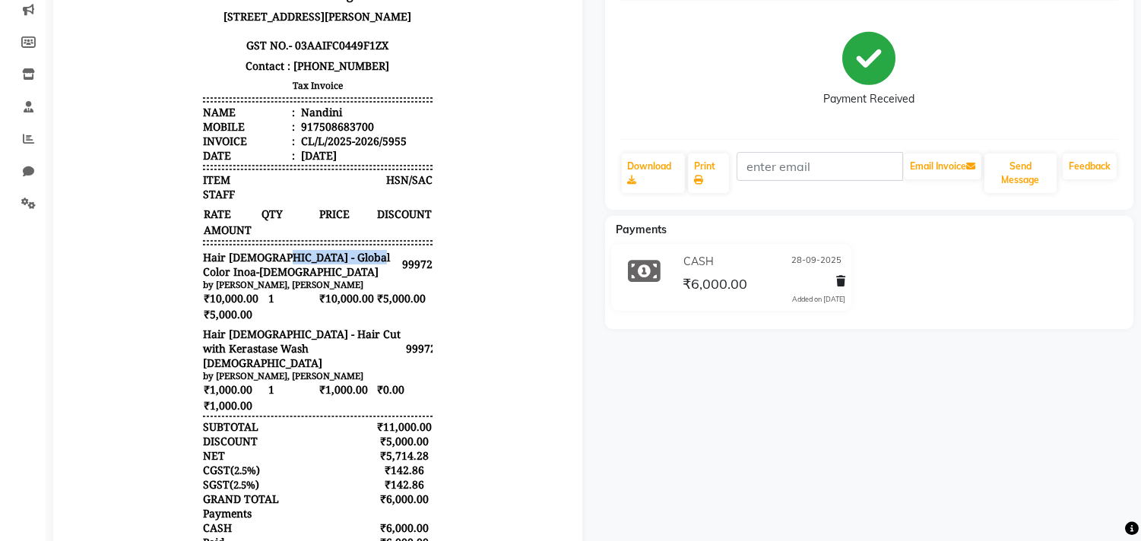
drag, startPoint x: 261, startPoint y: 269, endPoint x: 350, endPoint y: 275, distance: 89.1
click at [350, 275] on span "Hair [DEMOGRAPHIC_DATA] - Global Color Inoa-[DEMOGRAPHIC_DATA]" at bounding box center [302, 264] width 199 height 29
drag, startPoint x: 358, startPoint y: 310, endPoint x: 362, endPoint y: 320, distance: 10.6
click at [362, 320] on div "₹10,000.00 1 ₹10,000.00 ₹5,000.00 ₹5,000.00" at bounding box center [317, 306] width 229 height 32
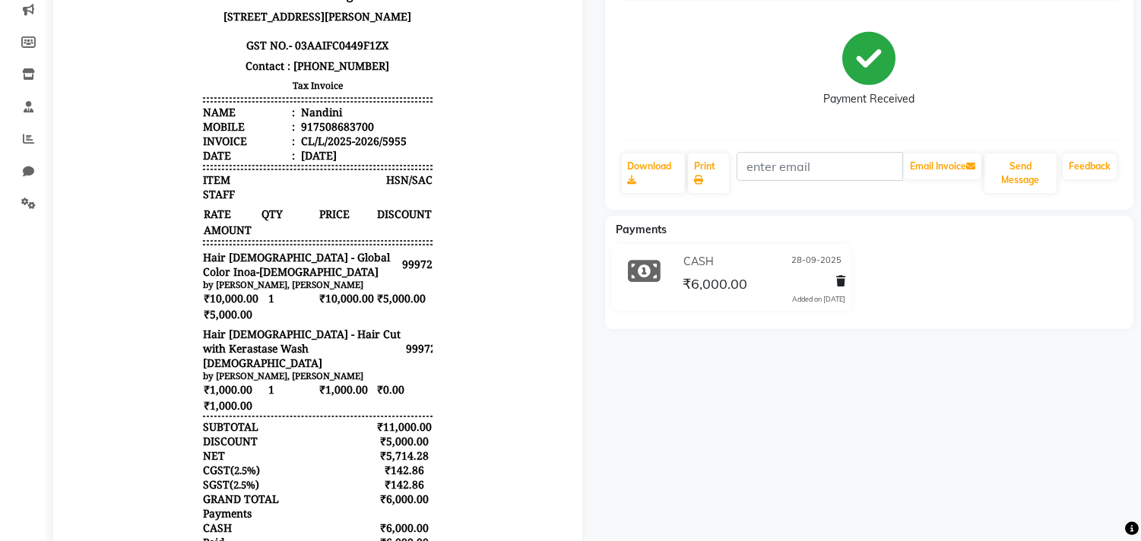
click at [358, 306] on span "₹10,000.00" at bounding box center [346, 298] width 56 height 16
click at [362, 311] on div "₹10,000.00 1 ₹10,000.00 ₹5,000.00 ₹5,000.00" at bounding box center [317, 306] width 229 height 32
click at [376, 306] on span "₹5,000.00" at bounding box center [404, 298] width 56 height 16
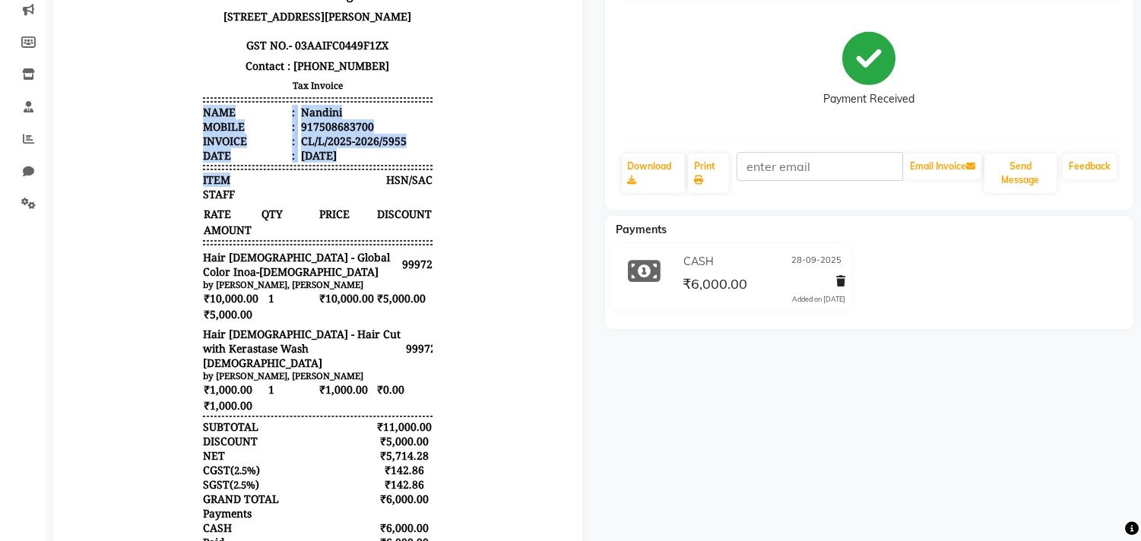
drag, startPoint x: 188, startPoint y: 109, endPoint x: 234, endPoint y: 194, distance: 96.3
click at [234, 194] on div "Colour Lounge [STREET_ADDRESS][PERSON_NAME] GST NO. - 03AAIFC0449F1ZX Contact :…" at bounding box center [318, 364] width 242 height 813
click at [222, 148] on div "Invoice :" at bounding box center [249, 141] width 92 height 14
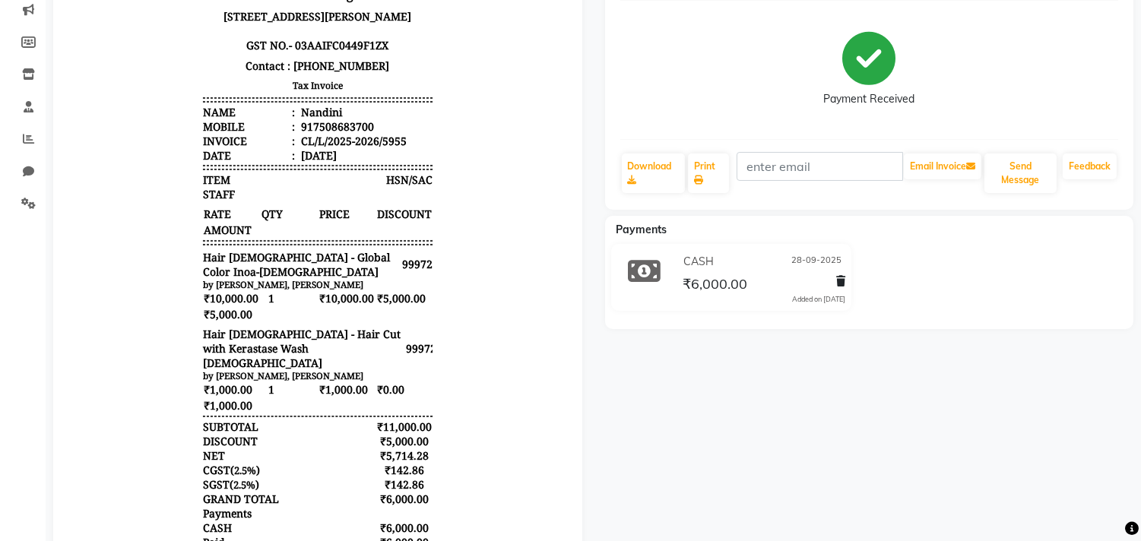
drag, startPoint x: 191, startPoint y: 123, endPoint x: 182, endPoint y: 128, distance: 9.5
click at [182, 128] on body "Colour Lounge [STREET_ADDRESS][PERSON_NAME] GST NO. - 03AAIFC0449F1ZX Contact :…" at bounding box center [317, 364] width 486 height 813
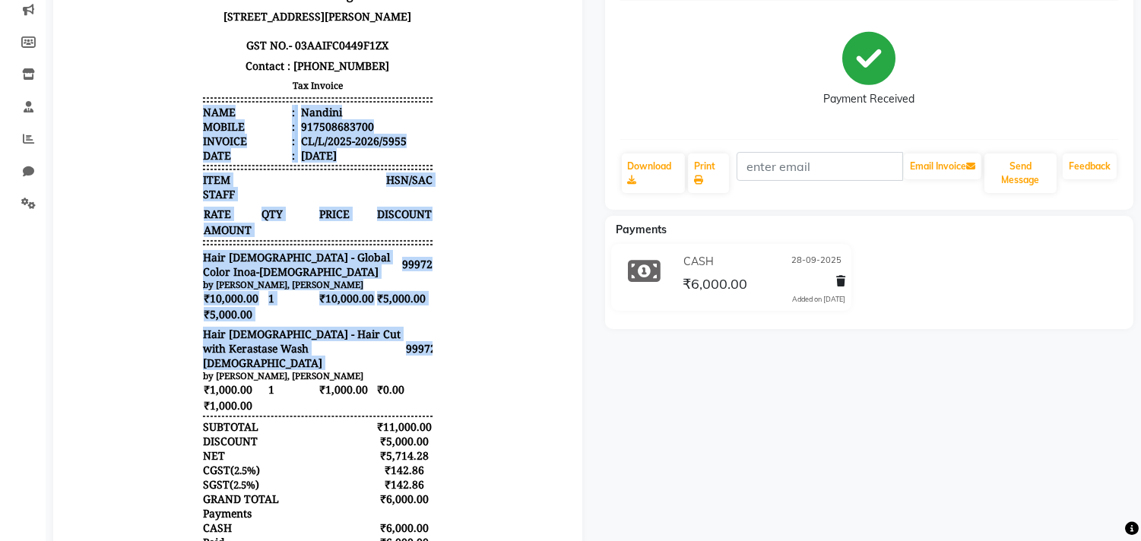
drag, startPoint x: 190, startPoint y: 122, endPoint x: 419, endPoint y: 359, distance: 330.0
click at [419, 359] on div "Colour Lounge [STREET_ADDRESS][PERSON_NAME] GST NO. - 03AAIFC0449F1ZX Contact :…" at bounding box center [318, 364] width 242 height 813
click at [419, 356] on div "999721" at bounding box center [419, 348] width 27 height 14
